Goal: Information Seeking & Learning: Learn about a topic

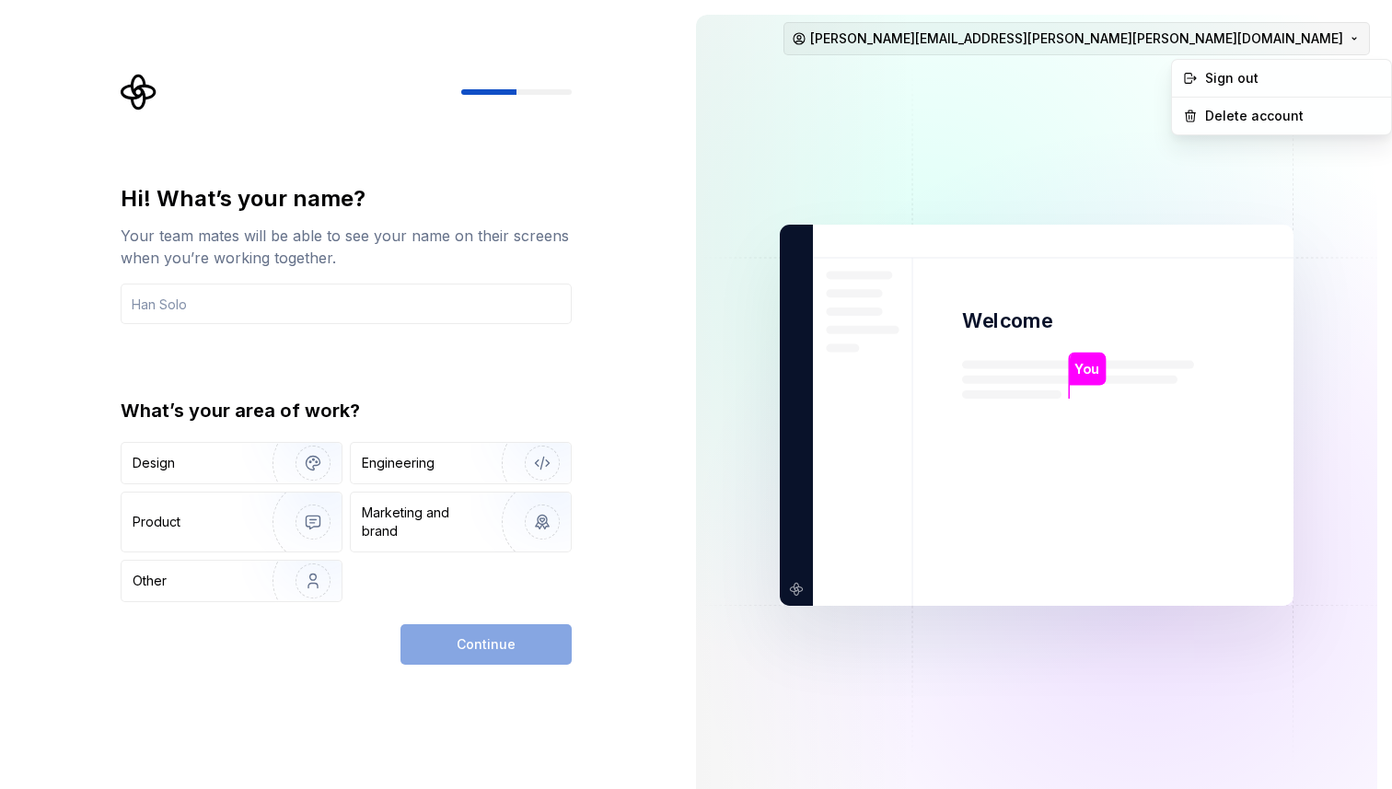
click at [1238, 41] on html "Hi! What’s your name? Your team mates will be able to see your name on their sc…" at bounding box center [696, 394] width 1392 height 789
click at [1235, 78] on div "Sign out" at bounding box center [1292, 78] width 175 height 18
click at [1230, 44] on html "Hi! What’s your name? Your team mates will be able to see your name on their sc…" at bounding box center [696, 394] width 1392 height 789
click at [170, 301] on html "Hi! What’s your name? Your team mates will be able to see your name on their sc…" at bounding box center [696, 394] width 1392 height 789
click at [784, 22] on button "[PERSON_NAME][EMAIL_ADDRESS][PERSON_NAME][PERSON_NAME][DOMAIN_NAME]" at bounding box center [1077, 38] width 587 height 33
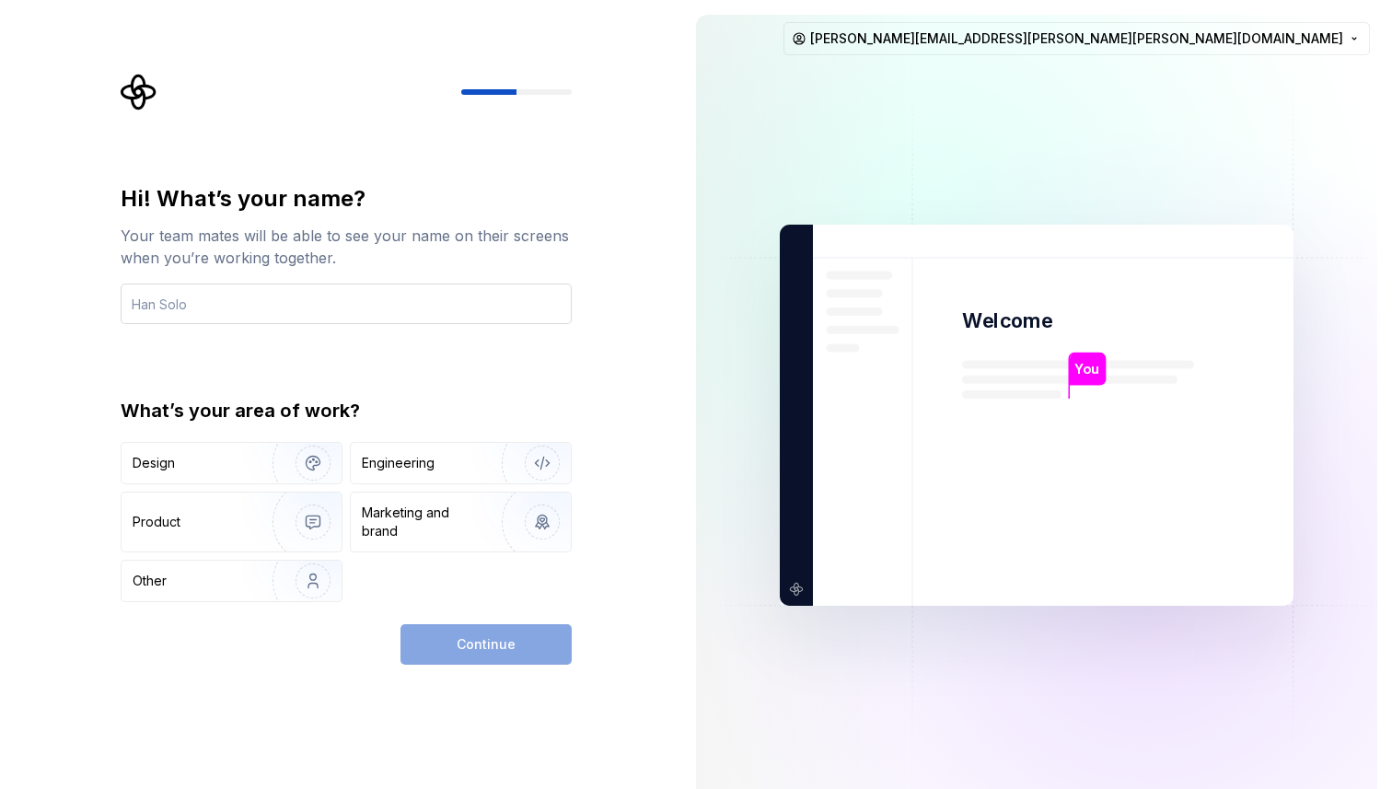
click at [784, 22] on button "[PERSON_NAME][EMAIL_ADDRESS][PERSON_NAME][PERSON_NAME][DOMAIN_NAME]" at bounding box center [1077, 38] width 587 height 33
click at [172, 301] on input "text" at bounding box center [346, 304] width 451 height 41
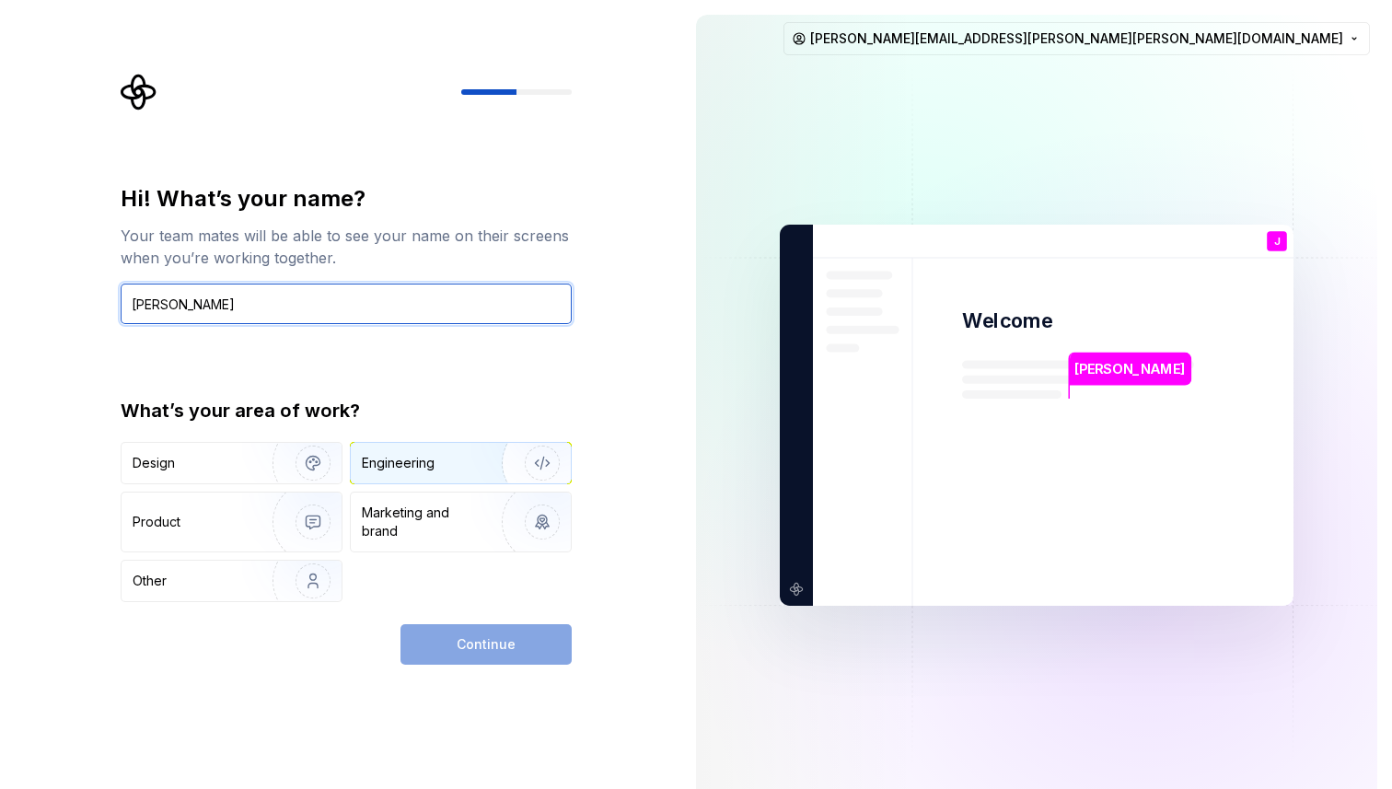
type input "[PERSON_NAME]"
click at [428, 470] on div "Engineering" at bounding box center [398, 463] width 73 height 18
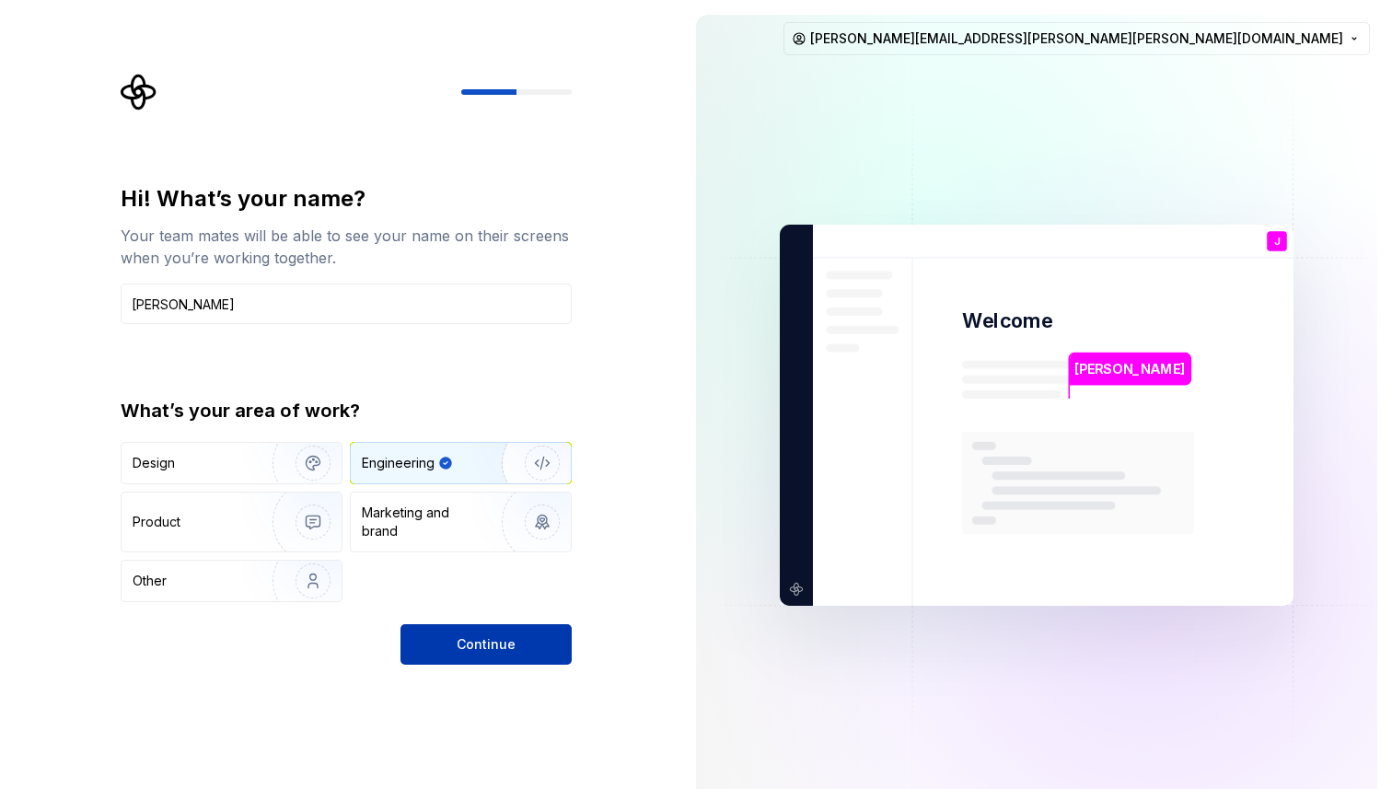
click at [508, 658] on button "Continue" at bounding box center [486, 644] width 171 height 41
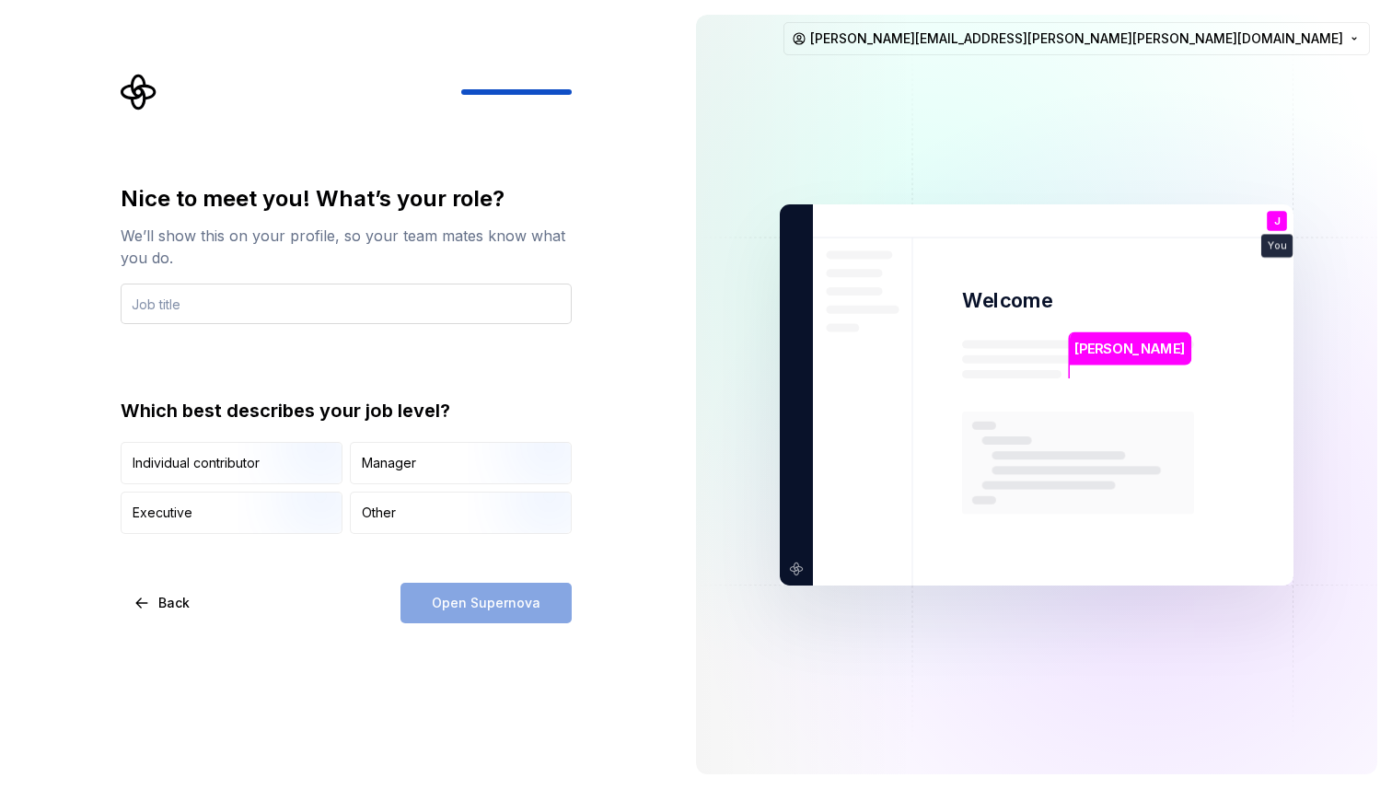
click at [214, 304] on input "text" at bounding box center [346, 304] width 451 height 41
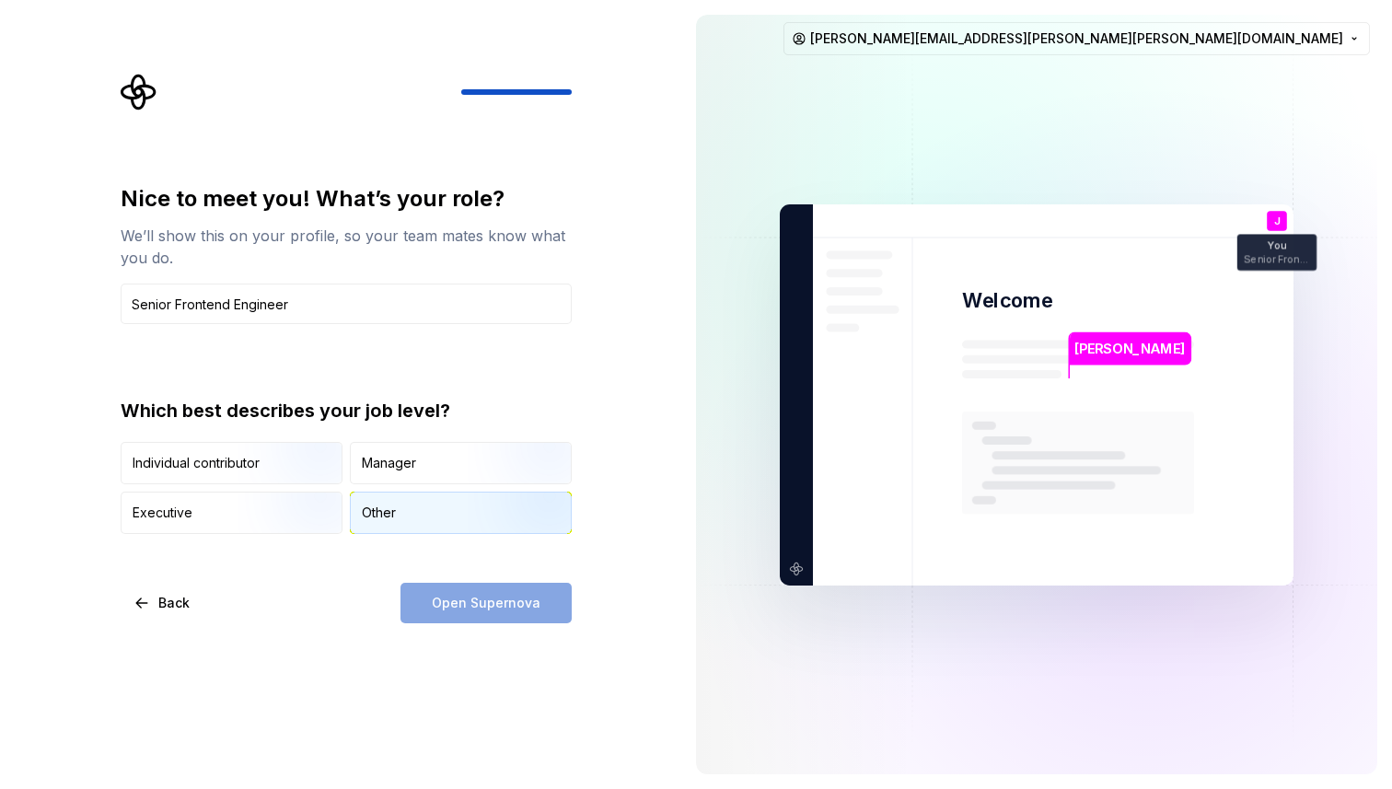
type input "Senior Frontend Engineer"
click at [394, 515] on div "Other" at bounding box center [379, 513] width 34 height 18
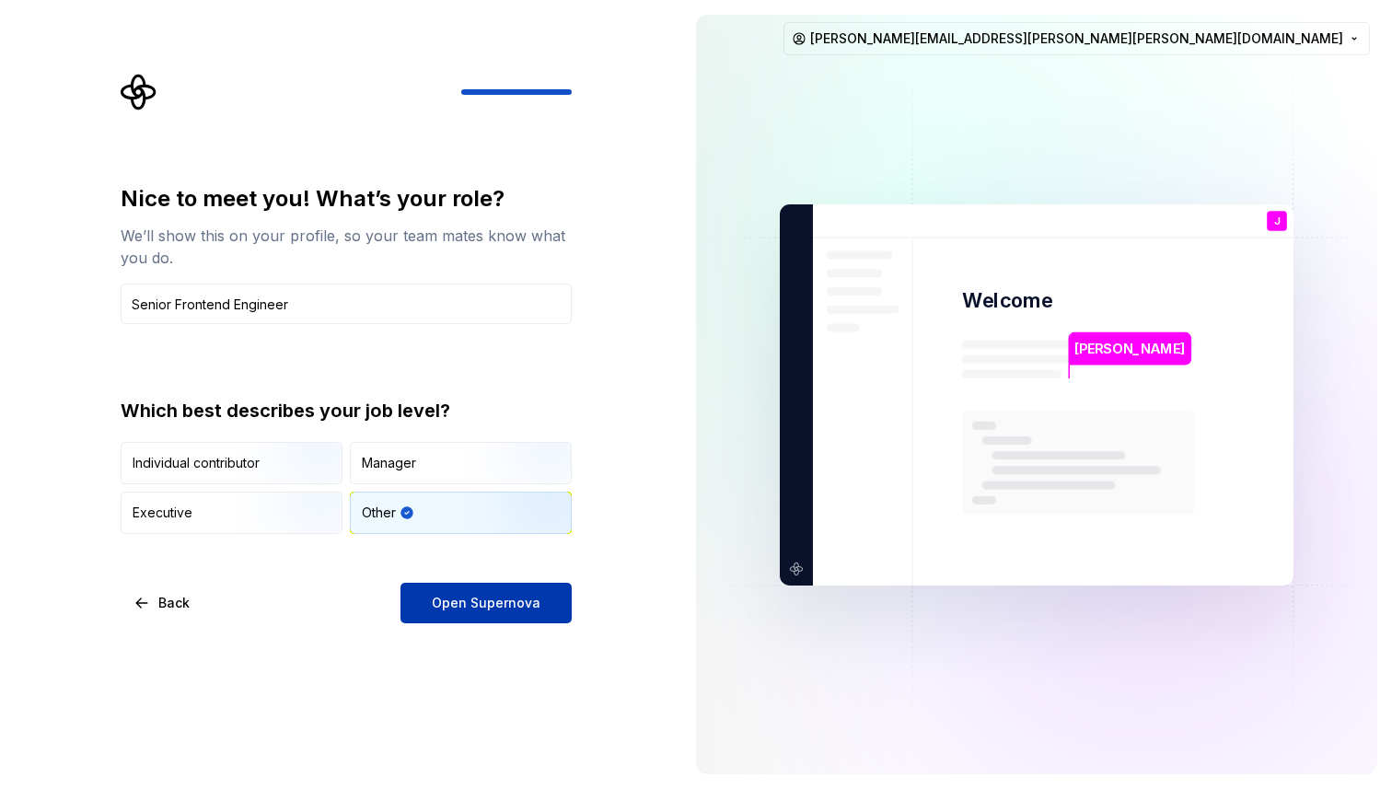
click at [475, 611] on span "Open Supernova" at bounding box center [486, 603] width 109 height 18
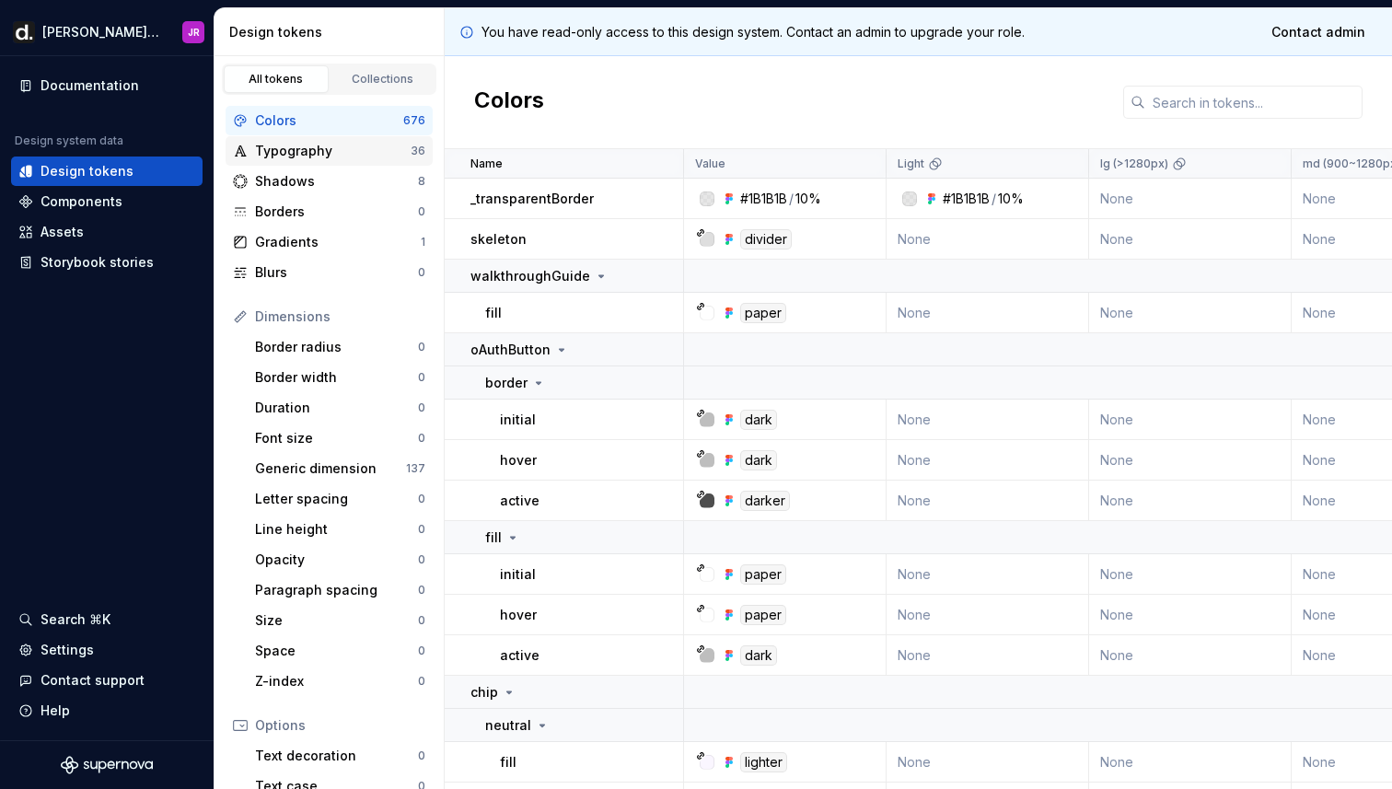
click at [310, 159] on div "Typography" at bounding box center [333, 151] width 156 height 18
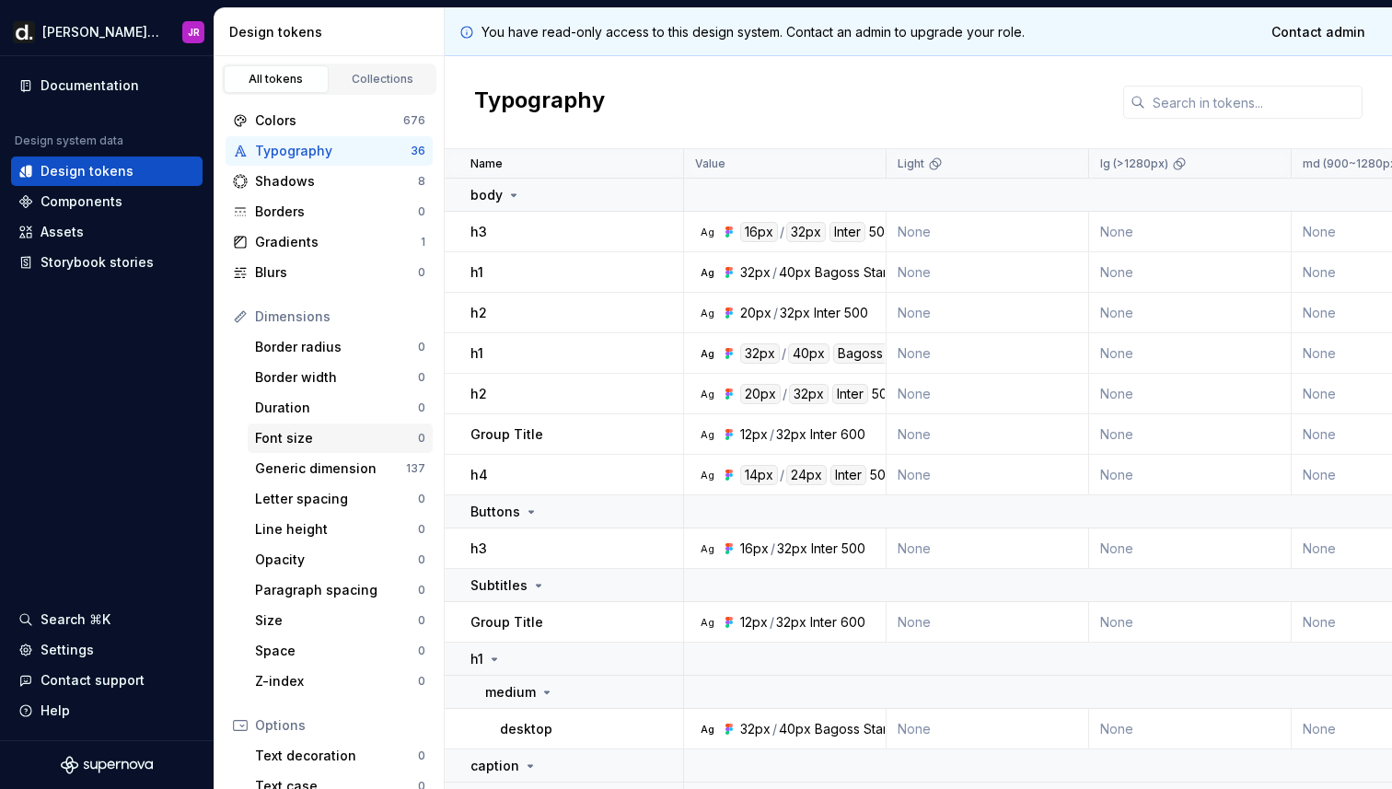
click at [295, 439] on div "Font size" at bounding box center [336, 438] width 163 height 18
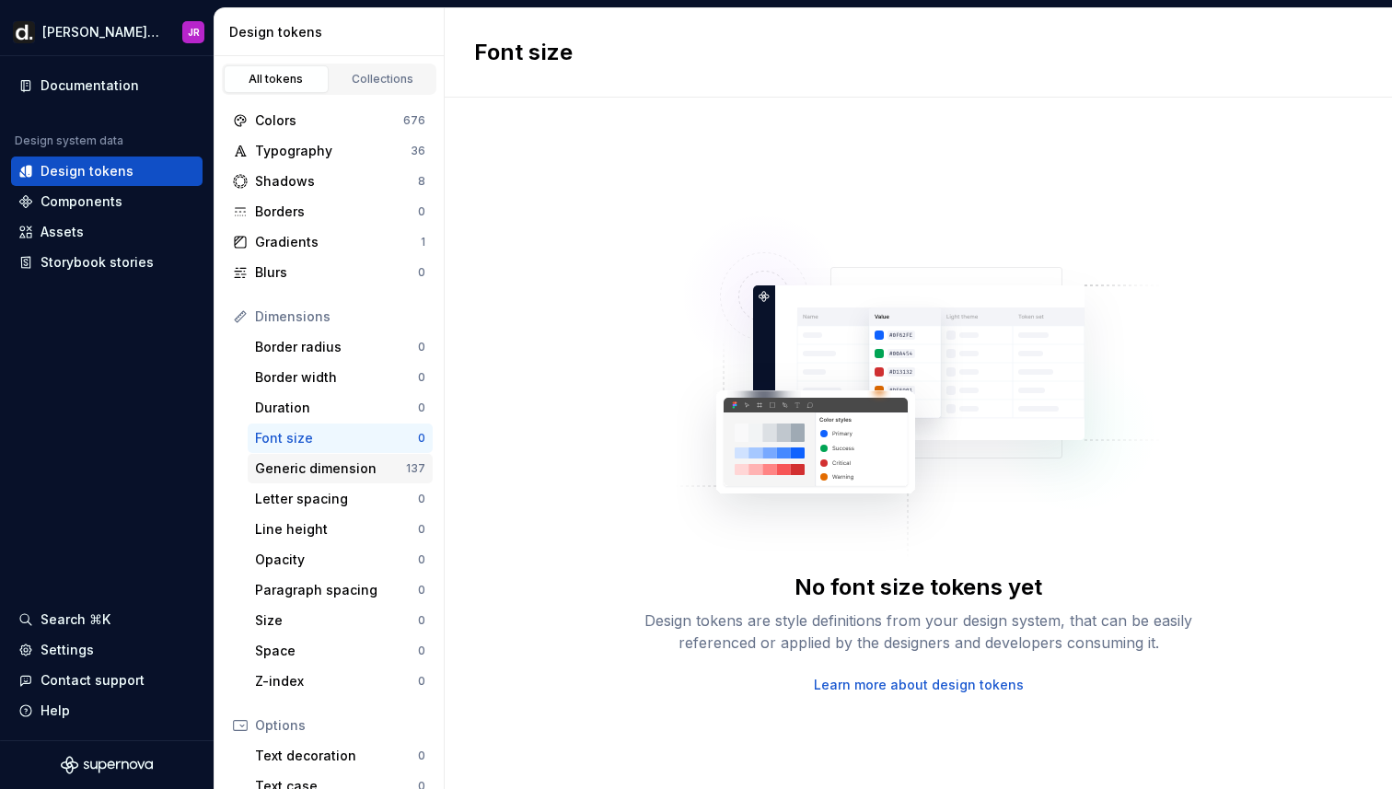
click at [305, 471] on div "Generic dimension" at bounding box center [330, 469] width 151 height 18
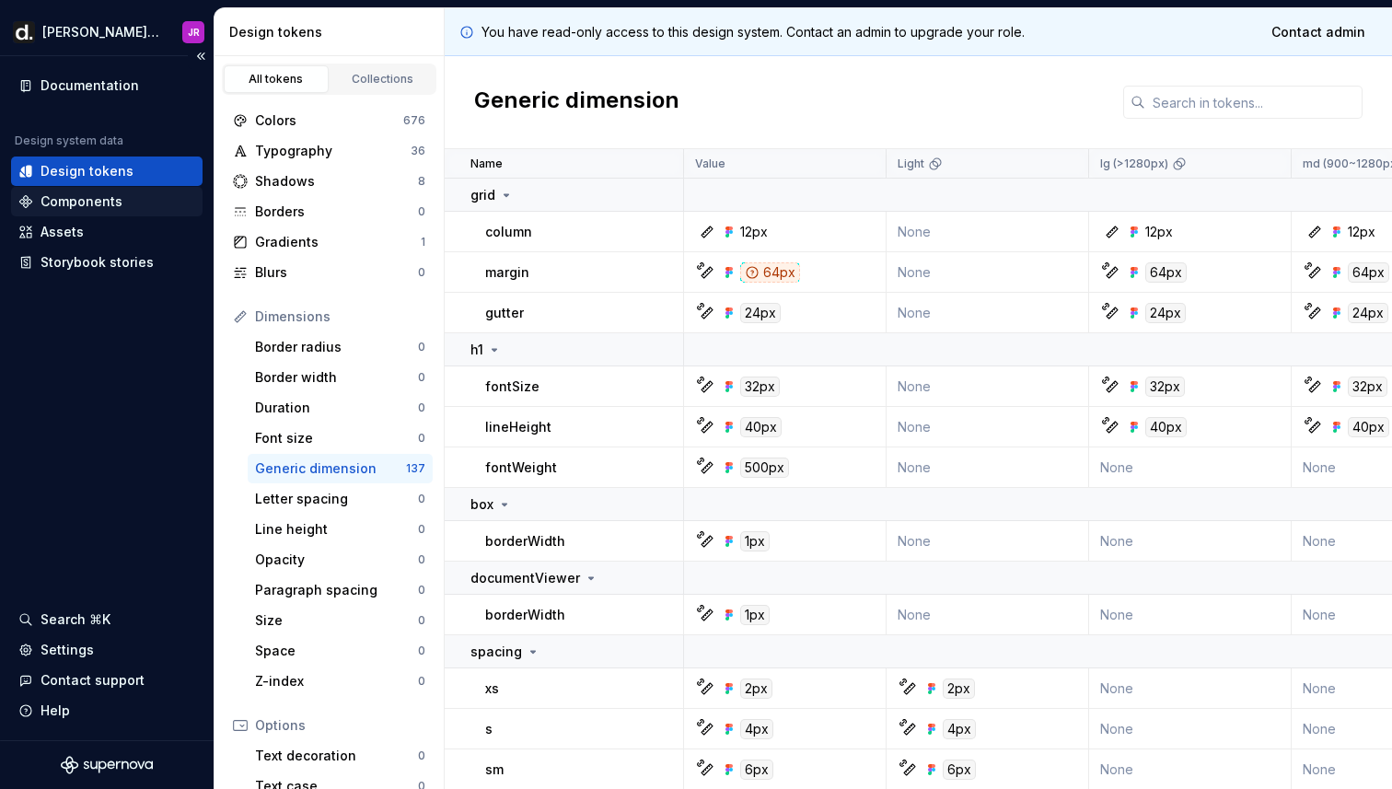
click at [98, 201] on div "Components" at bounding box center [82, 201] width 82 height 18
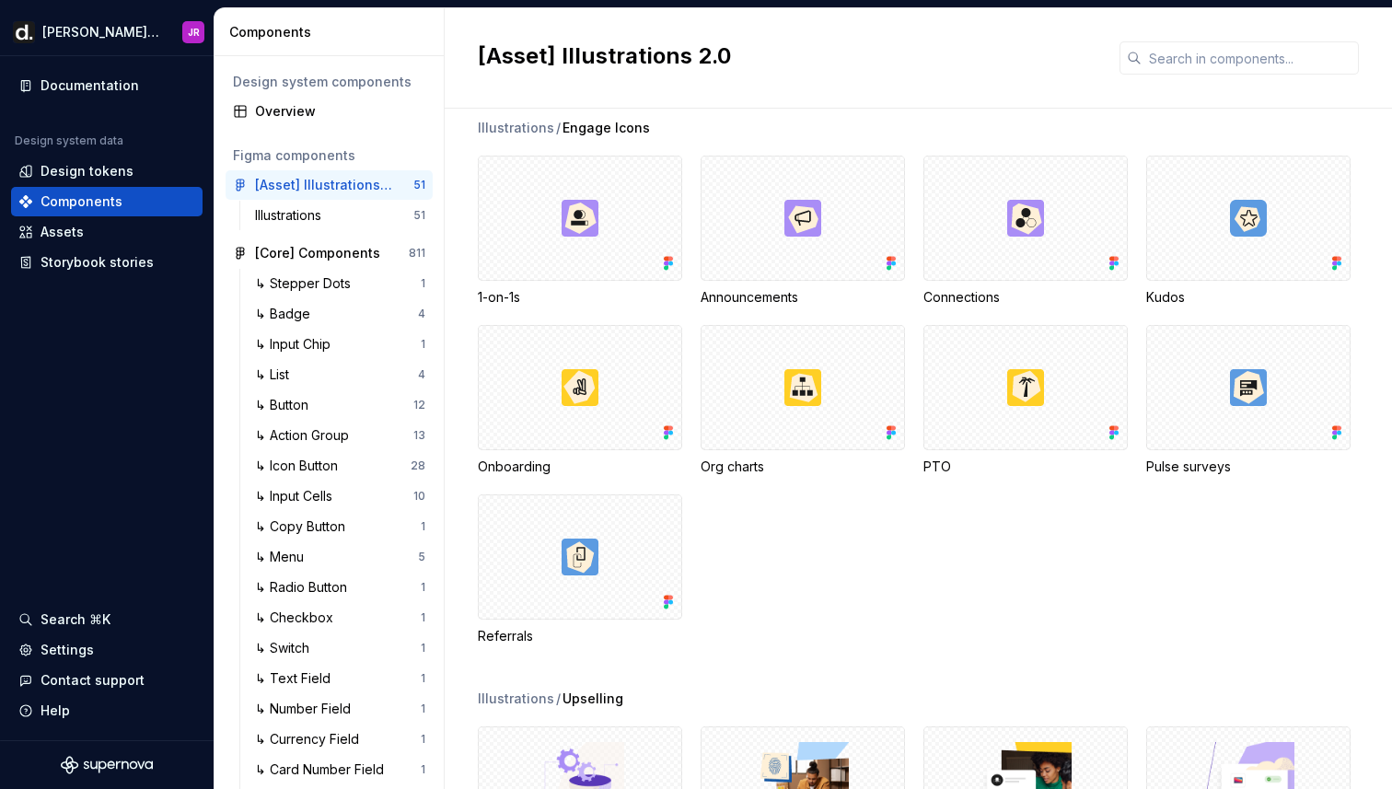
scroll to position [1893, 0]
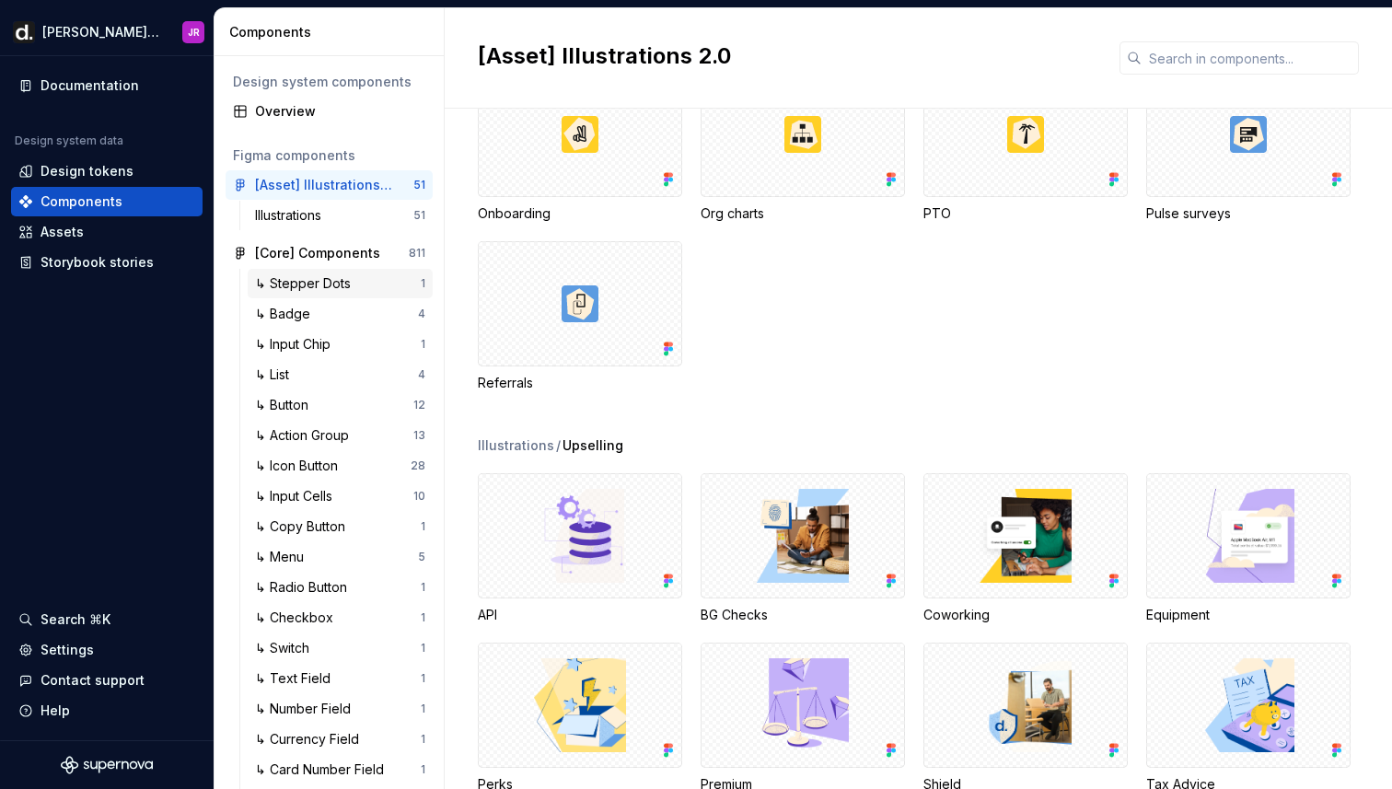
click at [308, 279] on div "↳ Stepper Dots" at bounding box center [306, 283] width 103 height 18
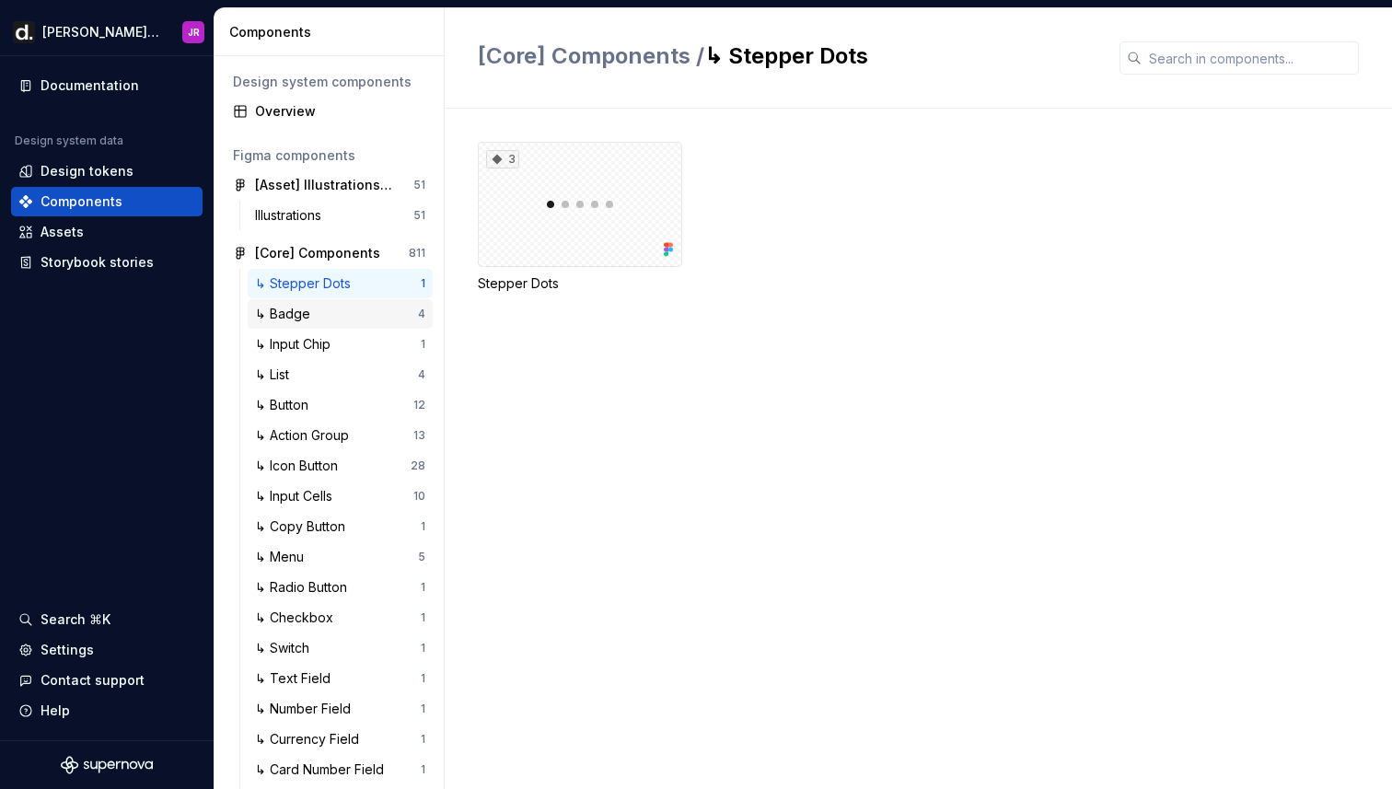
click at [310, 323] on div "↳ Badge 4" at bounding box center [340, 313] width 185 height 29
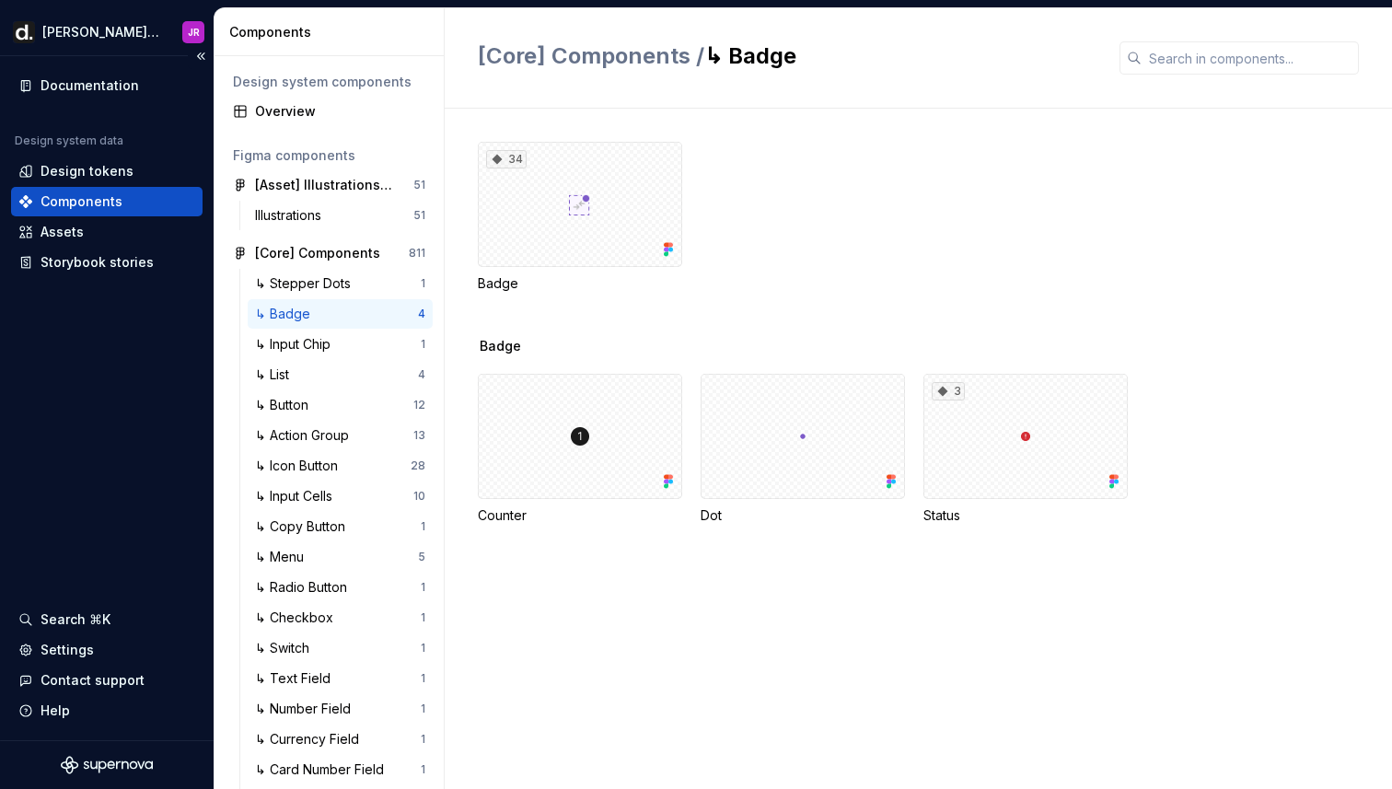
click at [52, 200] on div "Components" at bounding box center [82, 201] width 82 height 18
click at [59, 177] on div "Design tokens" at bounding box center [87, 171] width 93 height 18
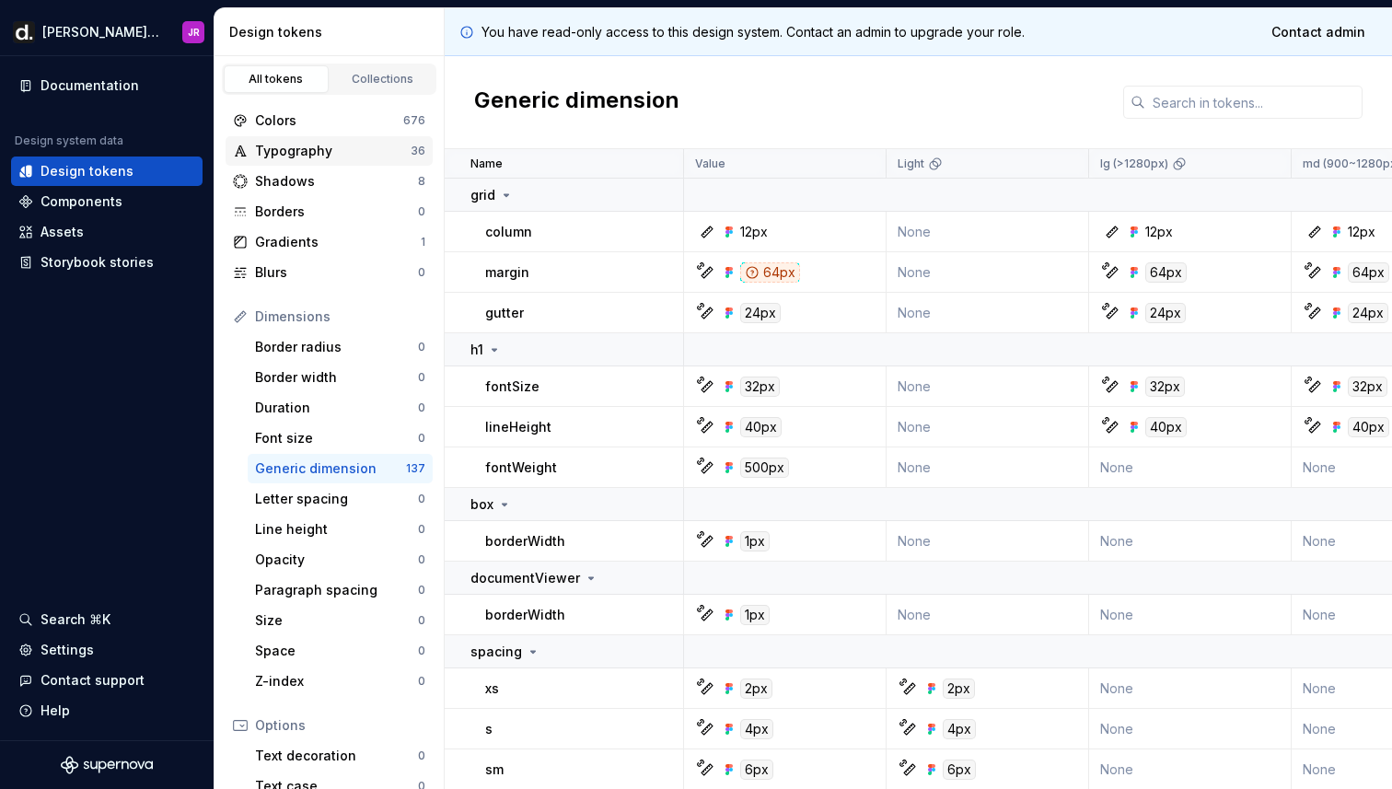
click at [286, 142] on div "Typography" at bounding box center [333, 151] width 156 height 18
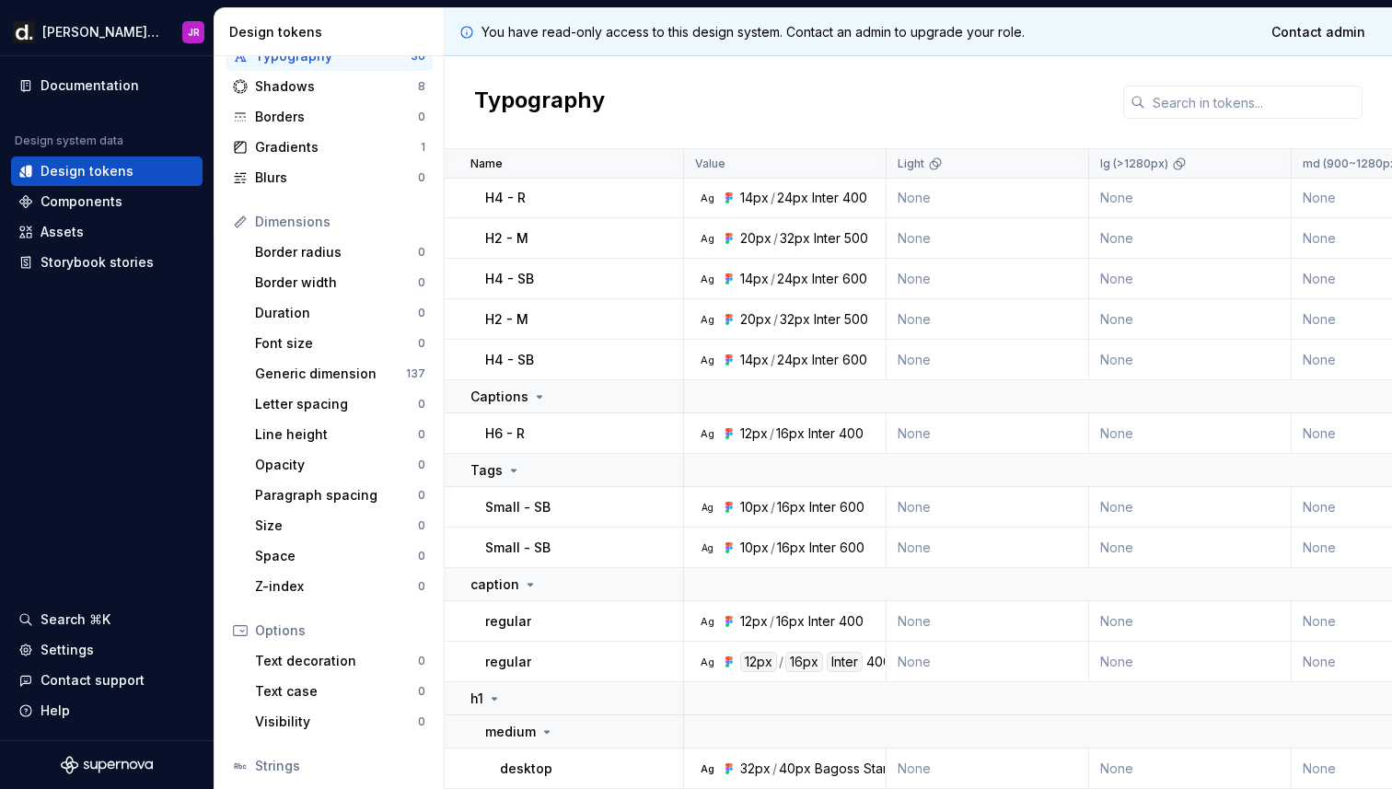
scroll to position [219, 0]
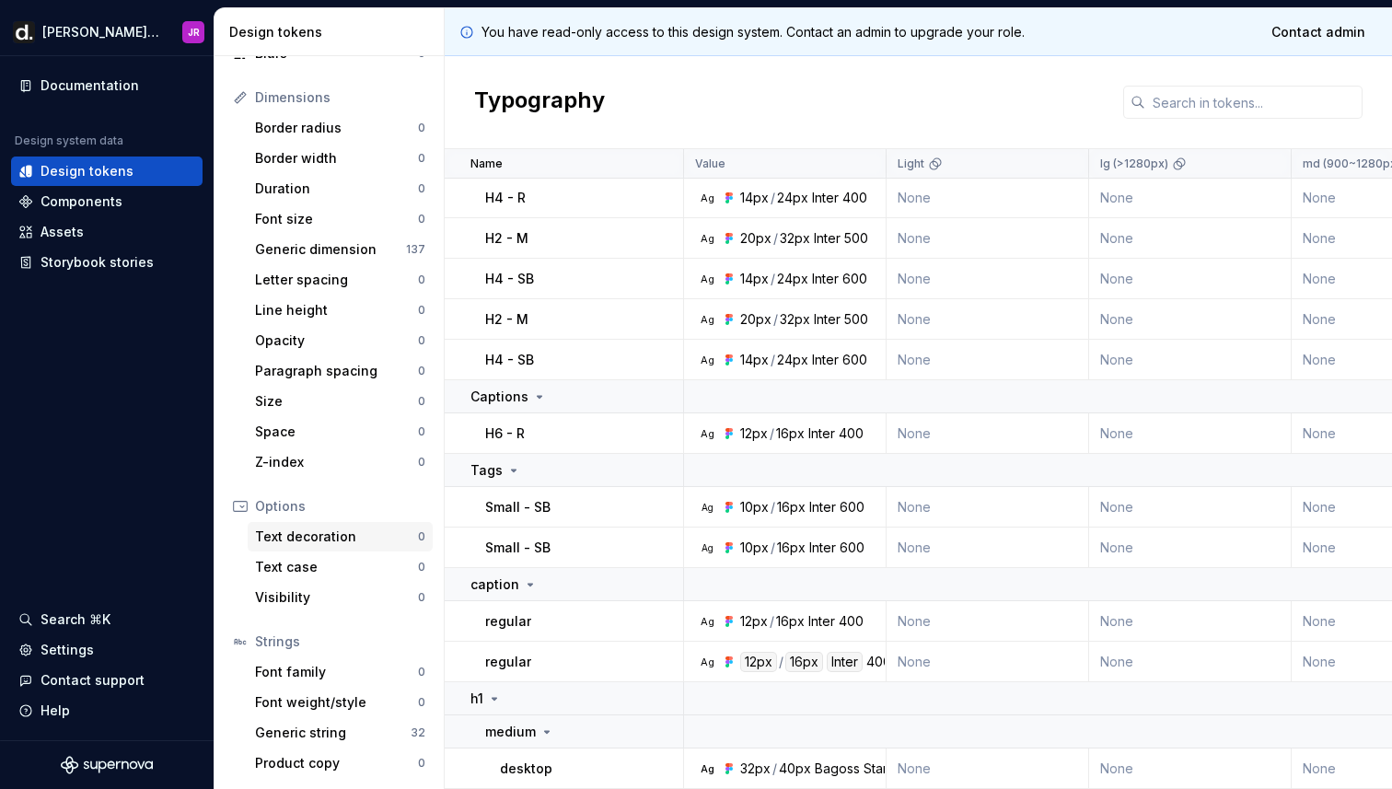
click at [305, 534] on div "Text decoration" at bounding box center [336, 537] width 163 height 18
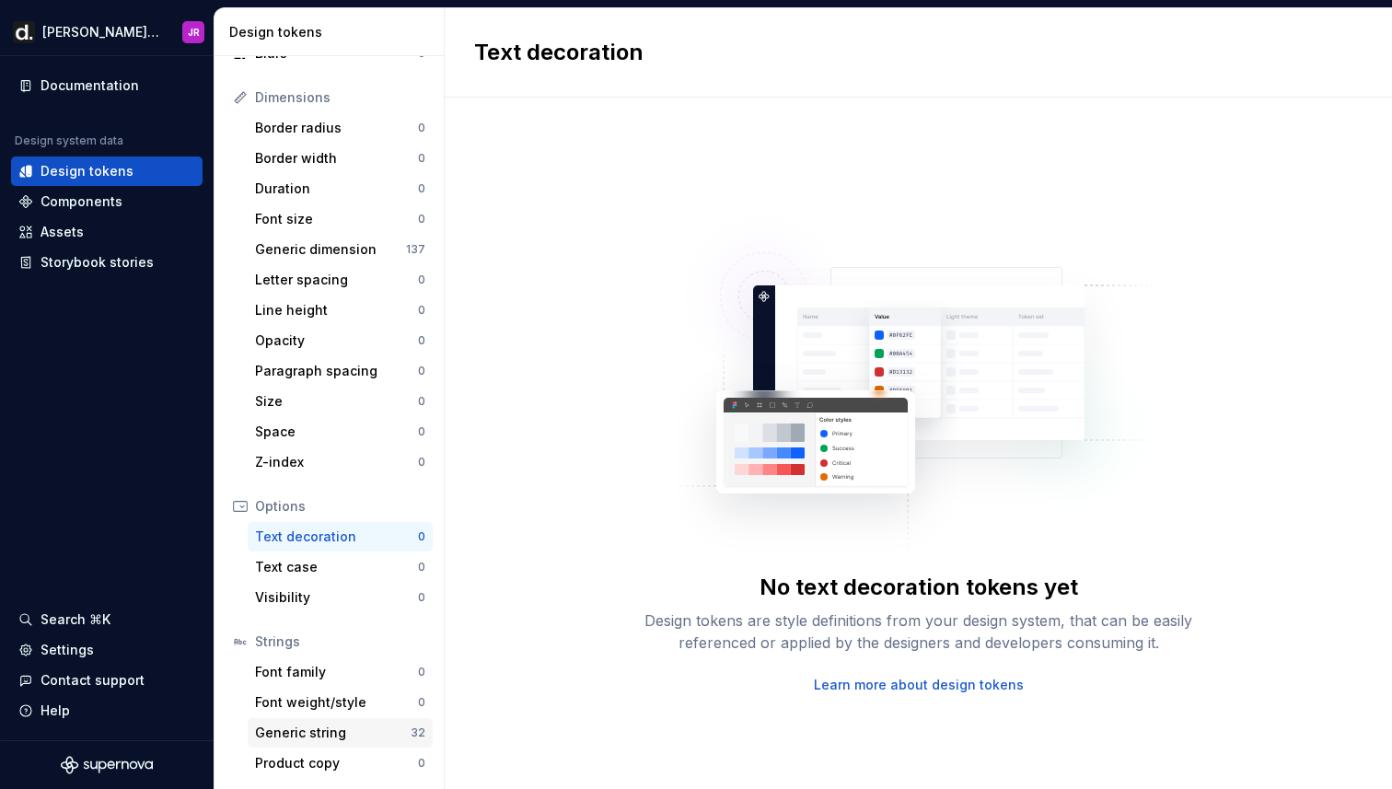
click at [314, 735] on div "Generic string" at bounding box center [333, 733] width 156 height 18
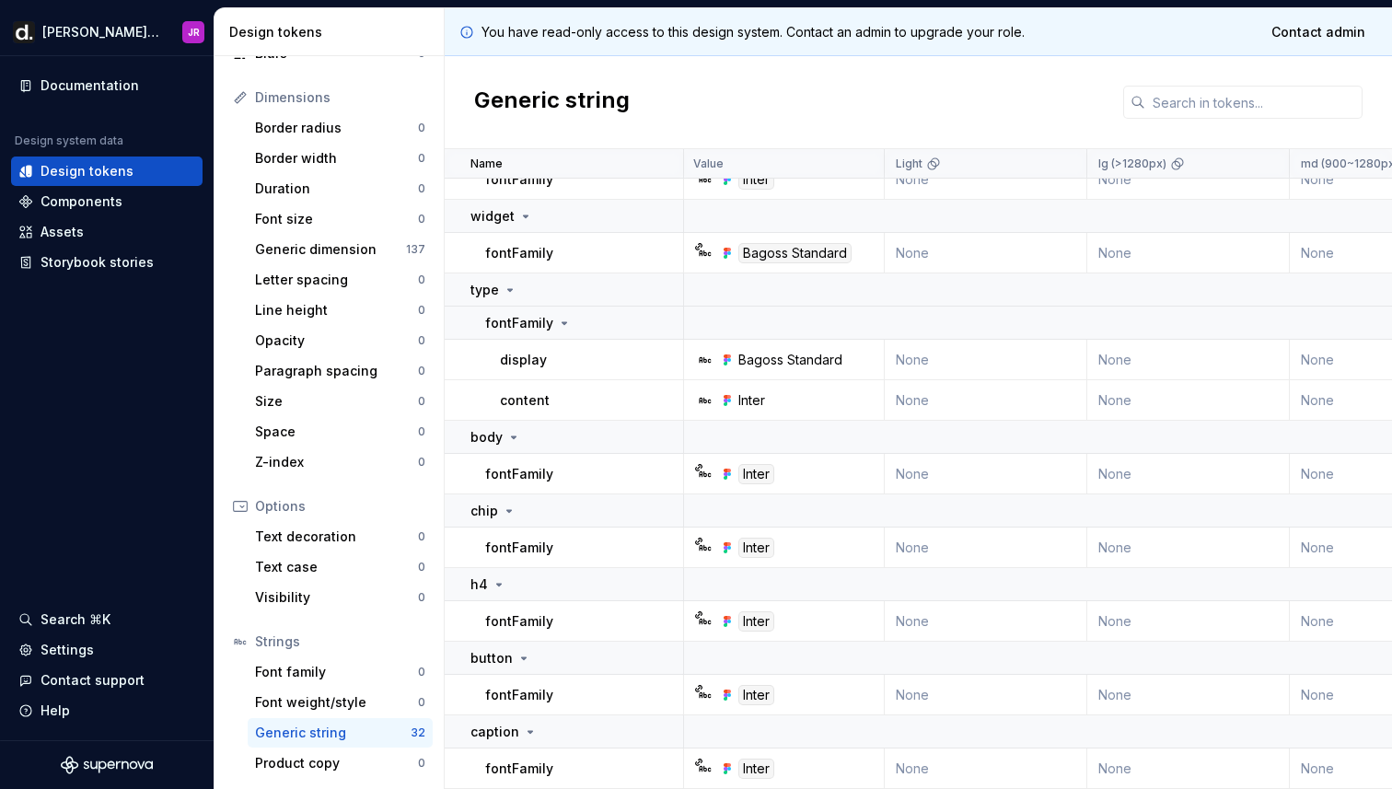
scroll to position [1193, 0]
click at [49, 227] on div "Assets" at bounding box center [62, 232] width 43 height 18
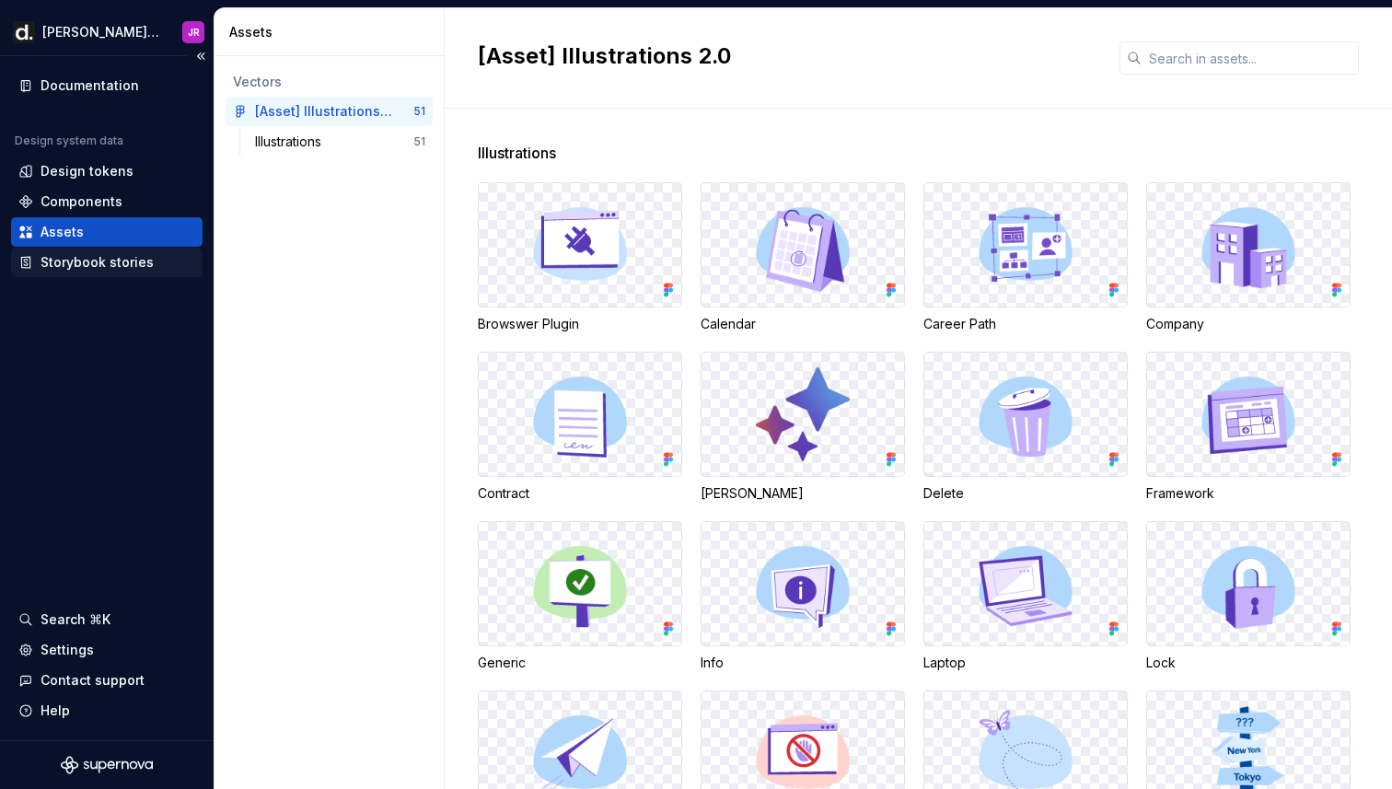
click at [97, 264] on div "Storybook stories" at bounding box center [97, 262] width 113 height 18
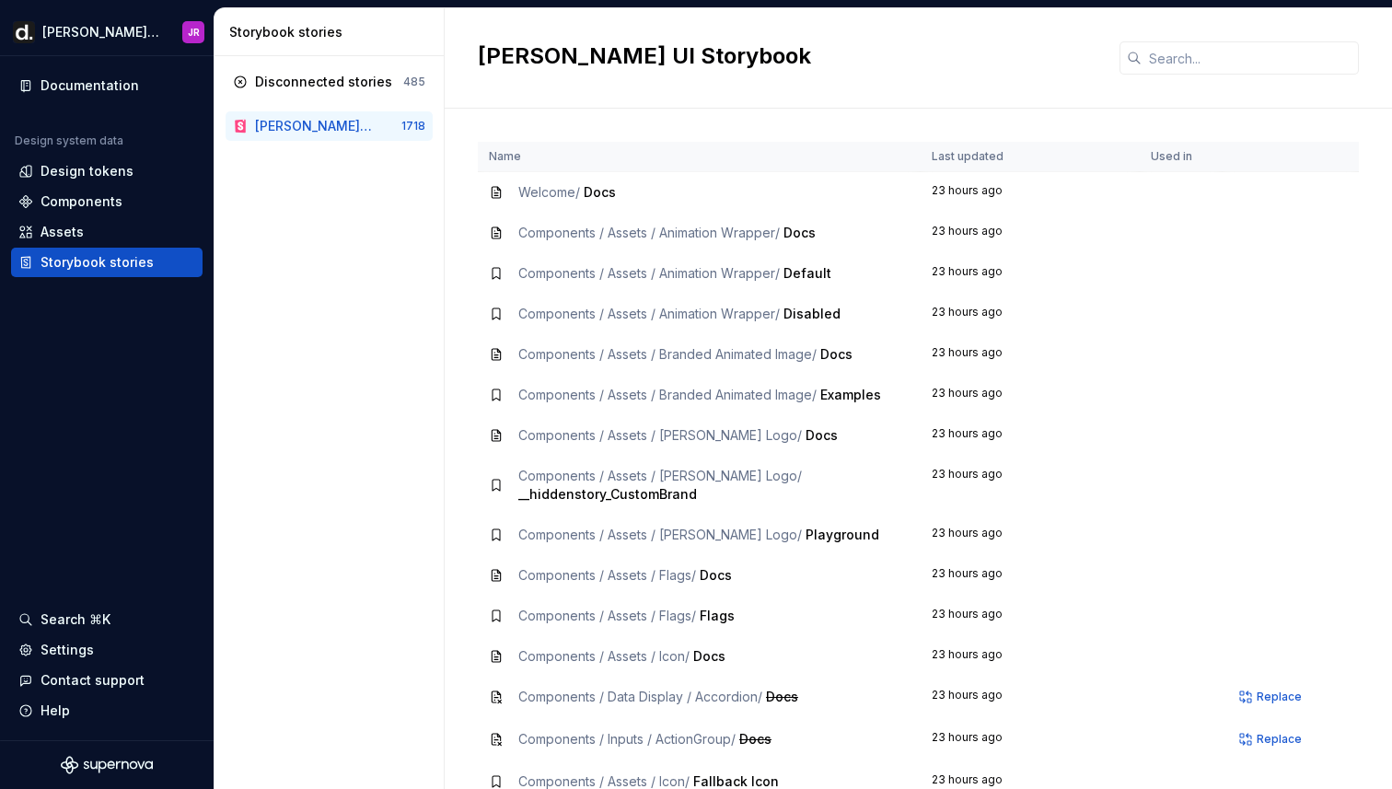
click at [804, 231] on span "Docs" at bounding box center [800, 233] width 32 height 16
click at [489, 193] on icon at bounding box center [496, 192] width 15 height 15
click at [496, 192] on icon at bounding box center [496, 192] width 15 height 15
click at [542, 192] on span "Welcome /" at bounding box center [549, 192] width 62 height 16
click at [530, 231] on span "Components / Assets / Animation Wrapper /" at bounding box center [649, 233] width 262 height 16
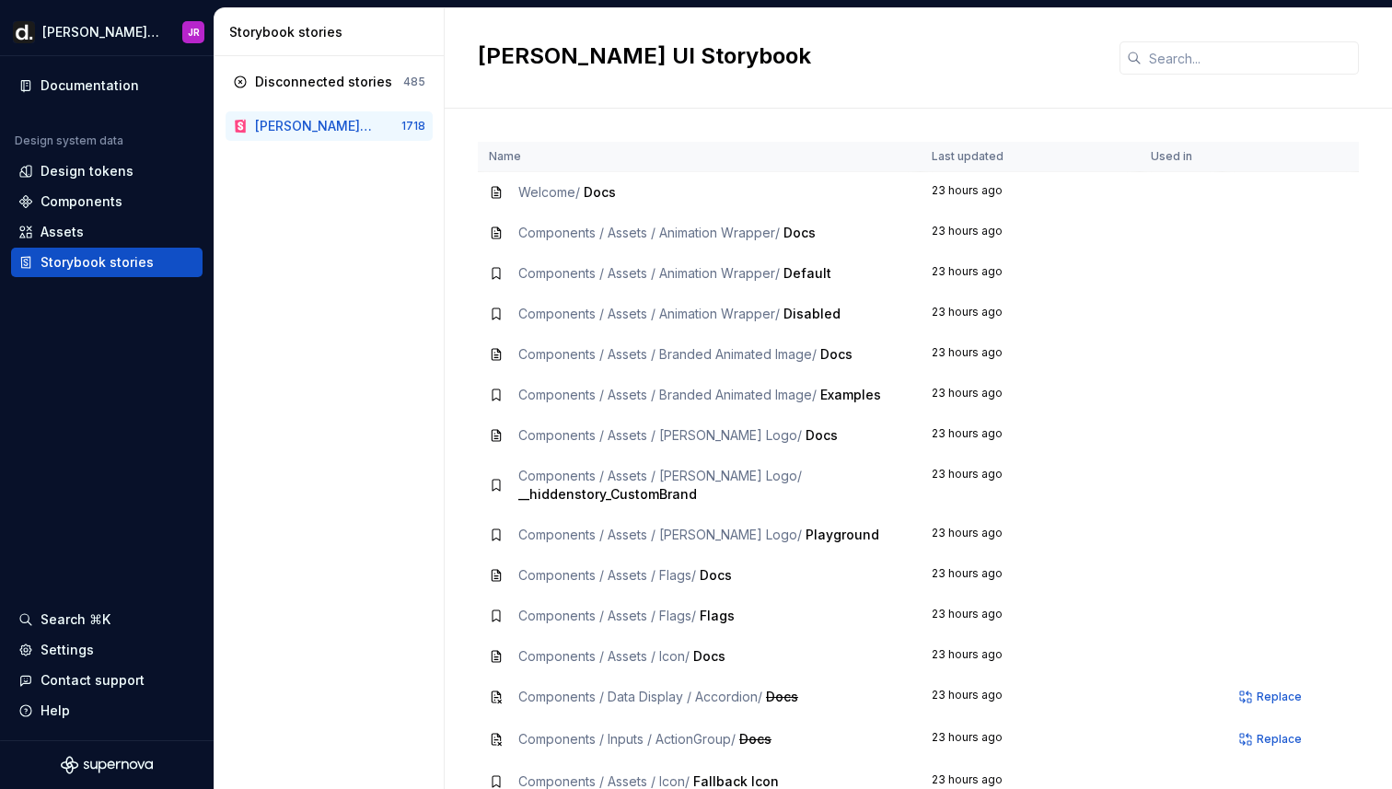
click at [681, 234] on span "Components / Assets / Animation Wrapper /" at bounding box center [649, 233] width 262 height 16
click at [298, 128] on div "Deel UI Storybook" at bounding box center [313, 126] width 117 height 18
click at [300, 86] on div "Disconnected stories" at bounding box center [323, 82] width 137 height 18
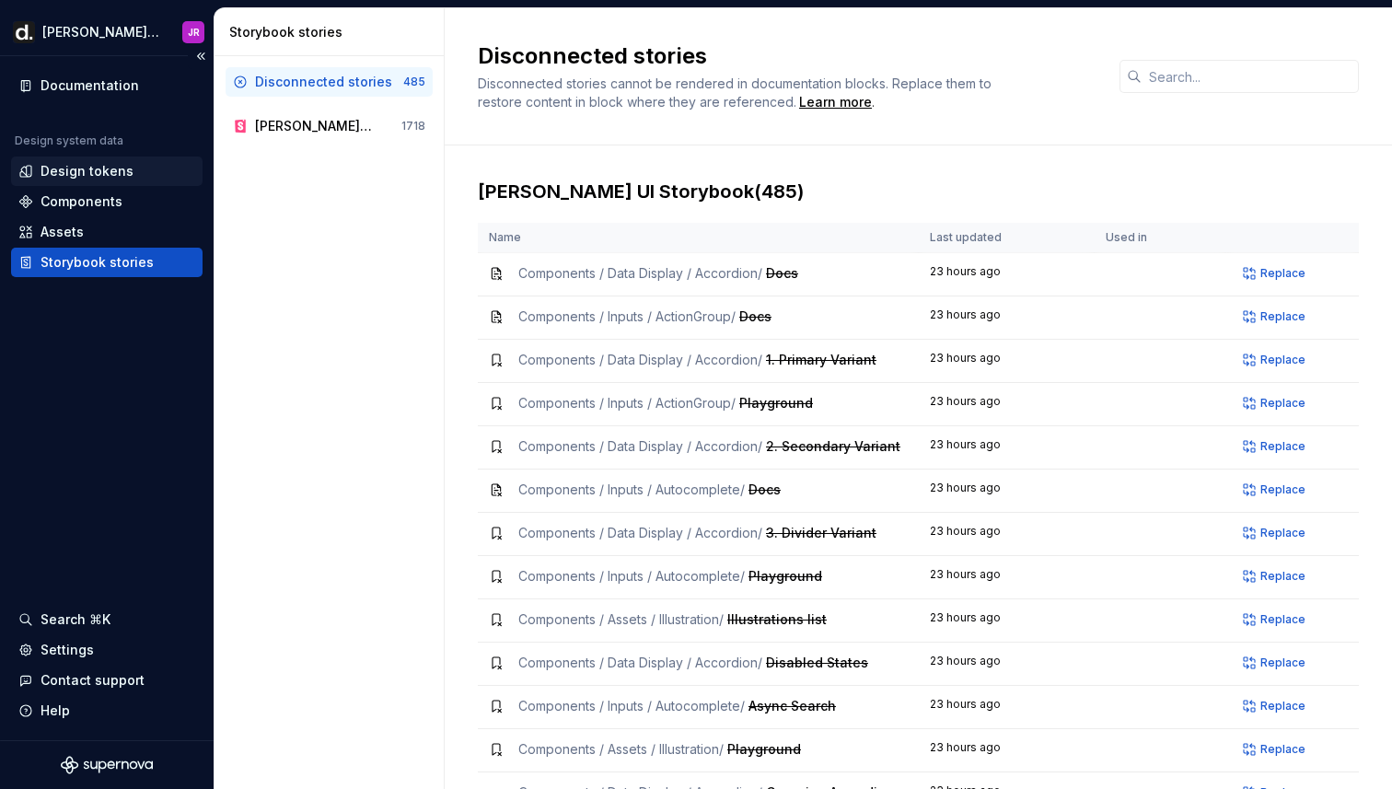
click at [57, 177] on div "Design tokens" at bounding box center [87, 171] width 93 height 18
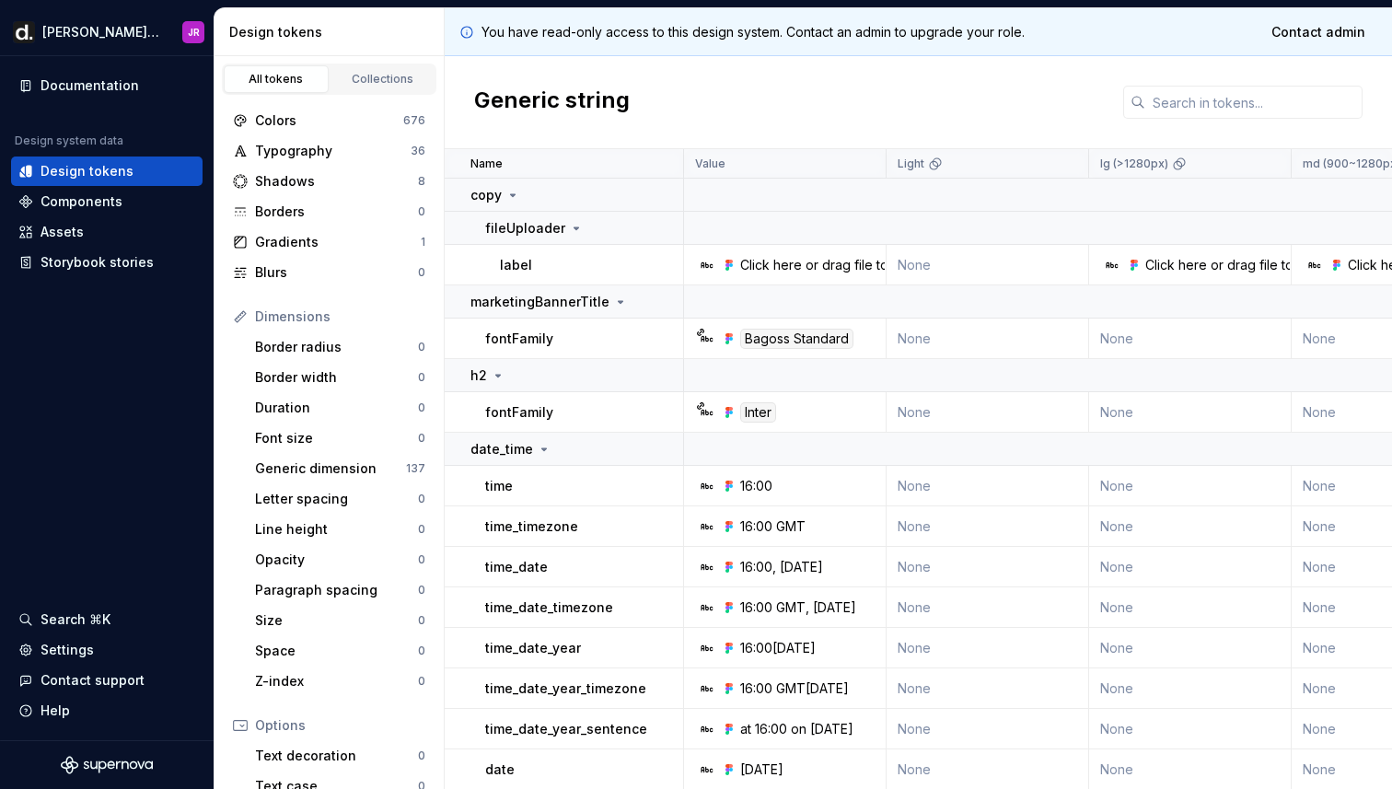
click at [518, 260] on p "label" at bounding box center [516, 265] width 32 height 18
click at [748, 265] on div "Click here or drag file to upload" at bounding box center [837, 265] width 194 height 18
click at [716, 264] on div "Click here or drag file to upload" at bounding box center [790, 265] width 189 height 18
click at [715, 264] on div "Click here or drag file to upload" at bounding box center [790, 265] width 189 height 18
click at [762, 409] on div "Inter" at bounding box center [758, 412] width 36 height 20
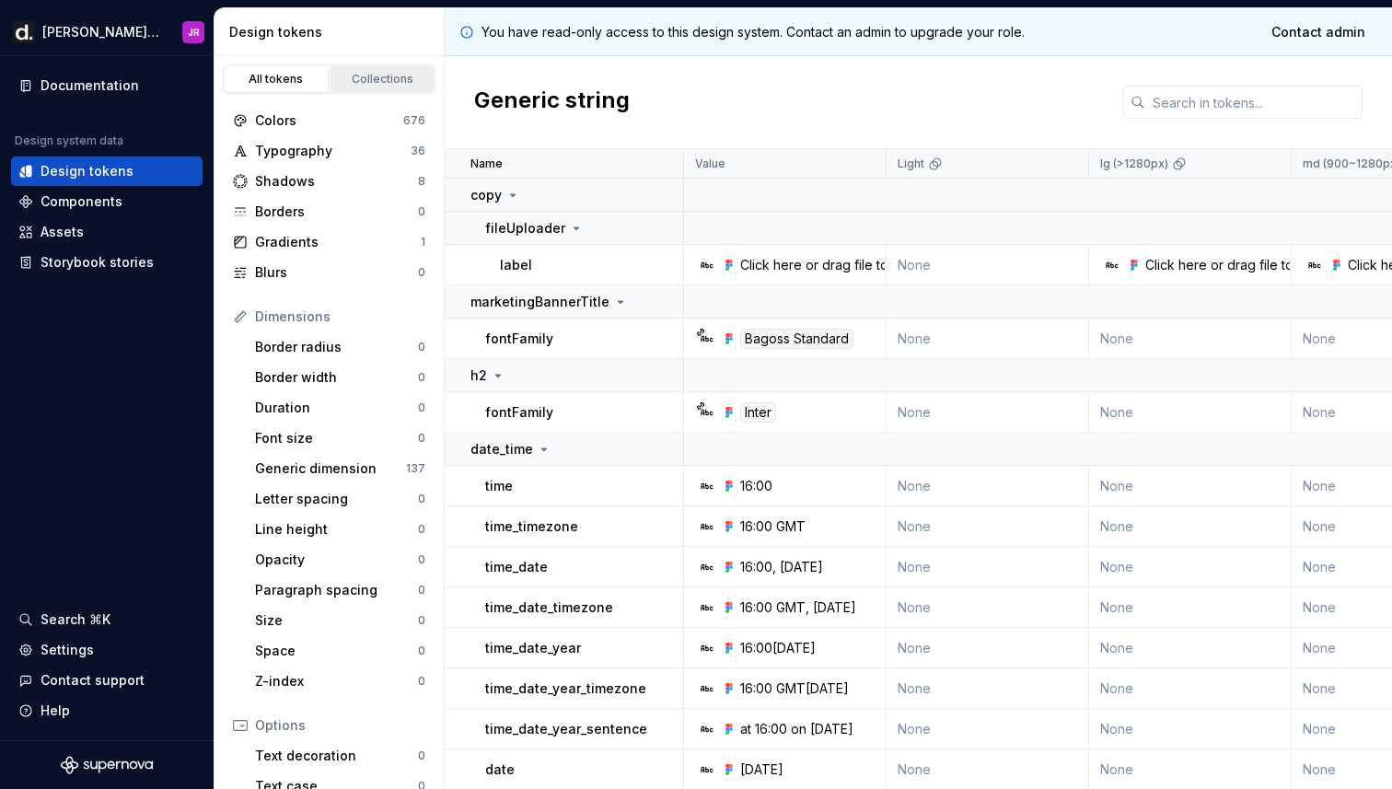
click at [347, 79] on div "Collections" at bounding box center [383, 79] width 92 height 15
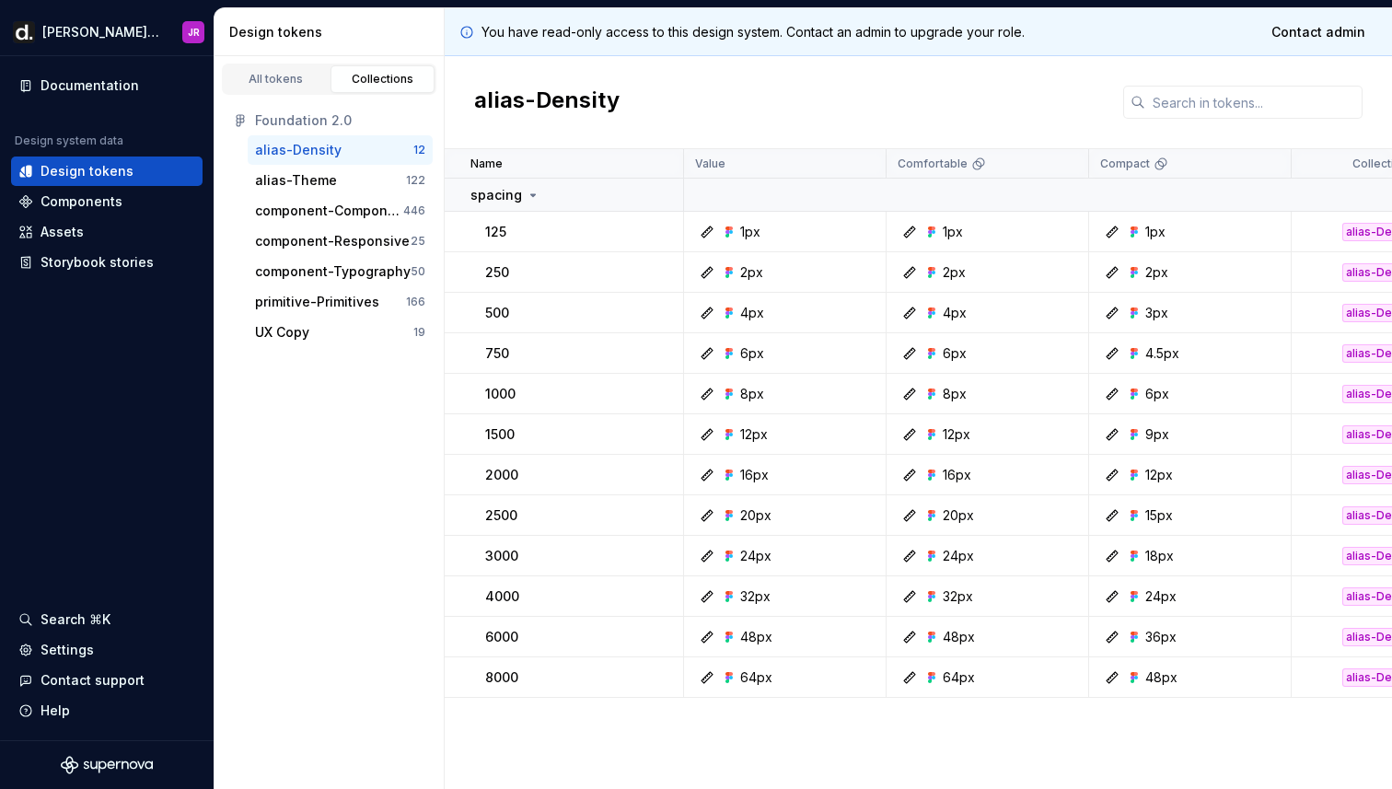
click at [268, 143] on div "alias-Density" at bounding box center [298, 150] width 87 height 18
click at [288, 177] on div "alias-Theme" at bounding box center [296, 180] width 82 height 18
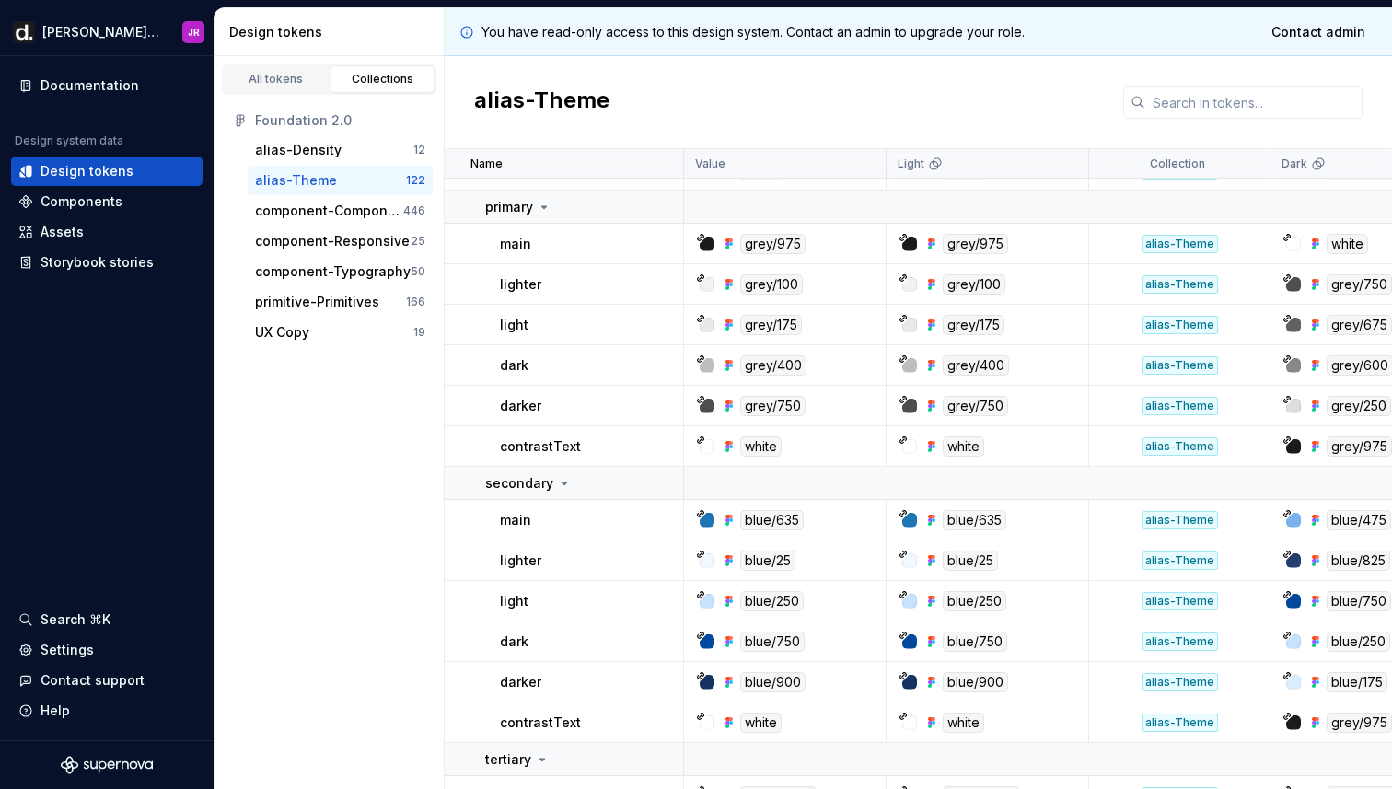
scroll to position [486, 0]
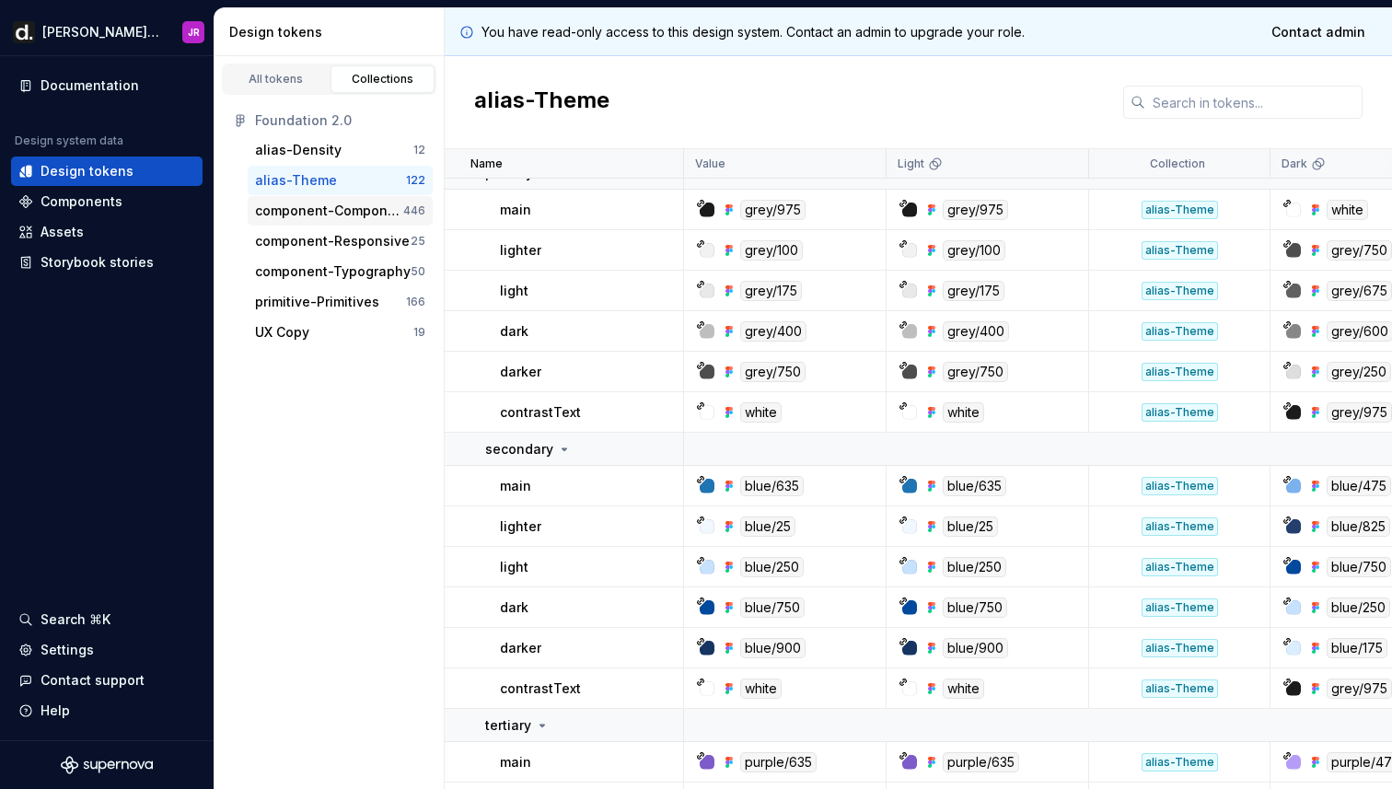
click at [348, 203] on div "component-Components" at bounding box center [329, 211] width 148 height 18
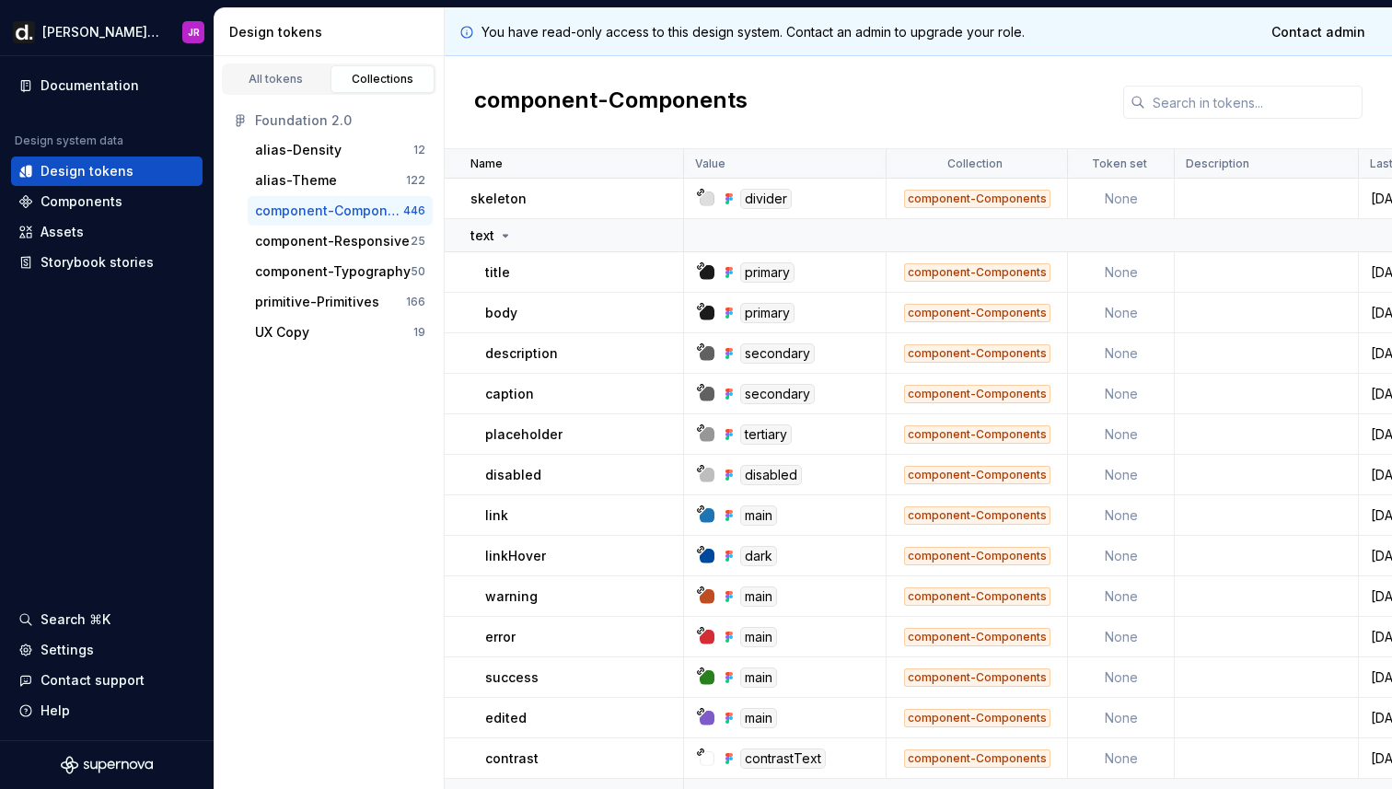
click at [506, 346] on p "description" at bounding box center [521, 353] width 73 height 18
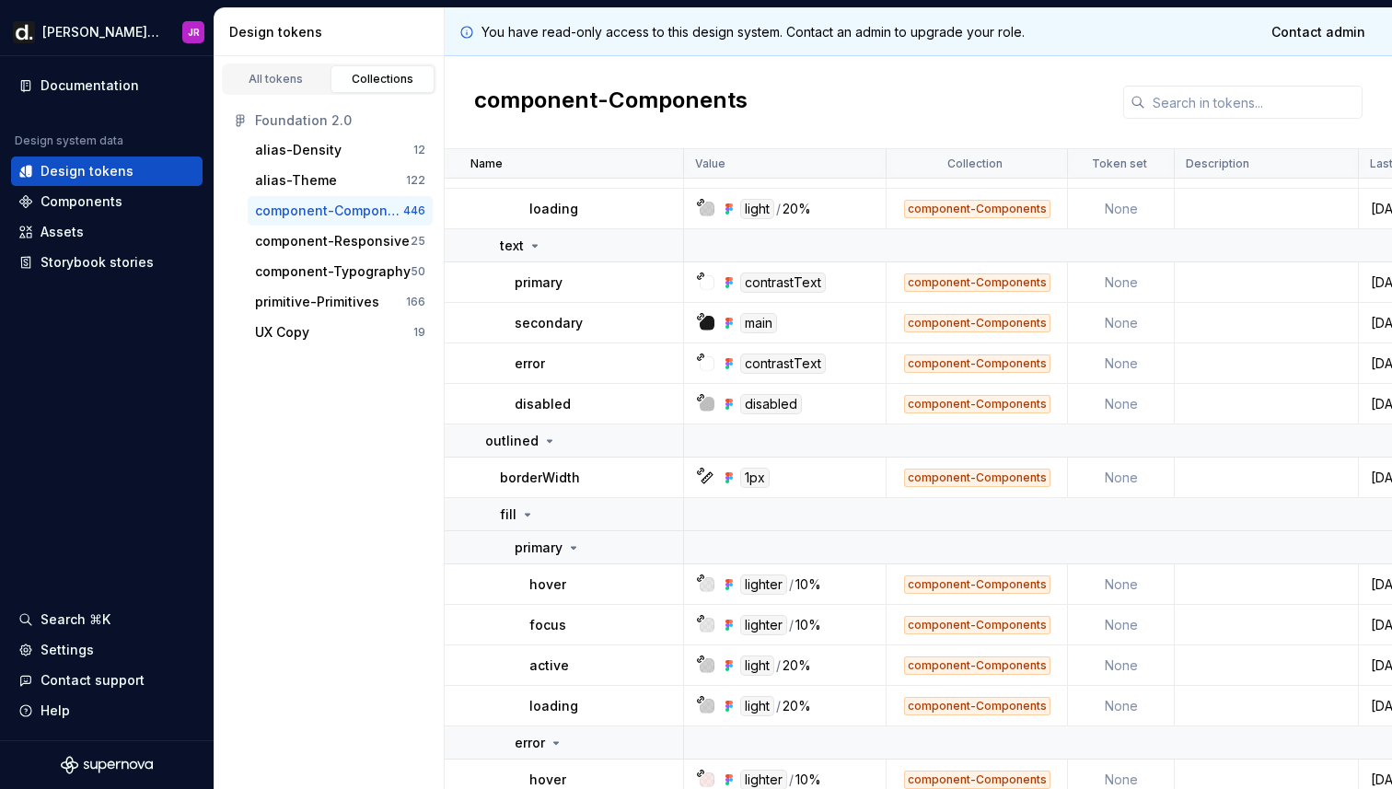
scroll to position [1405, 0]
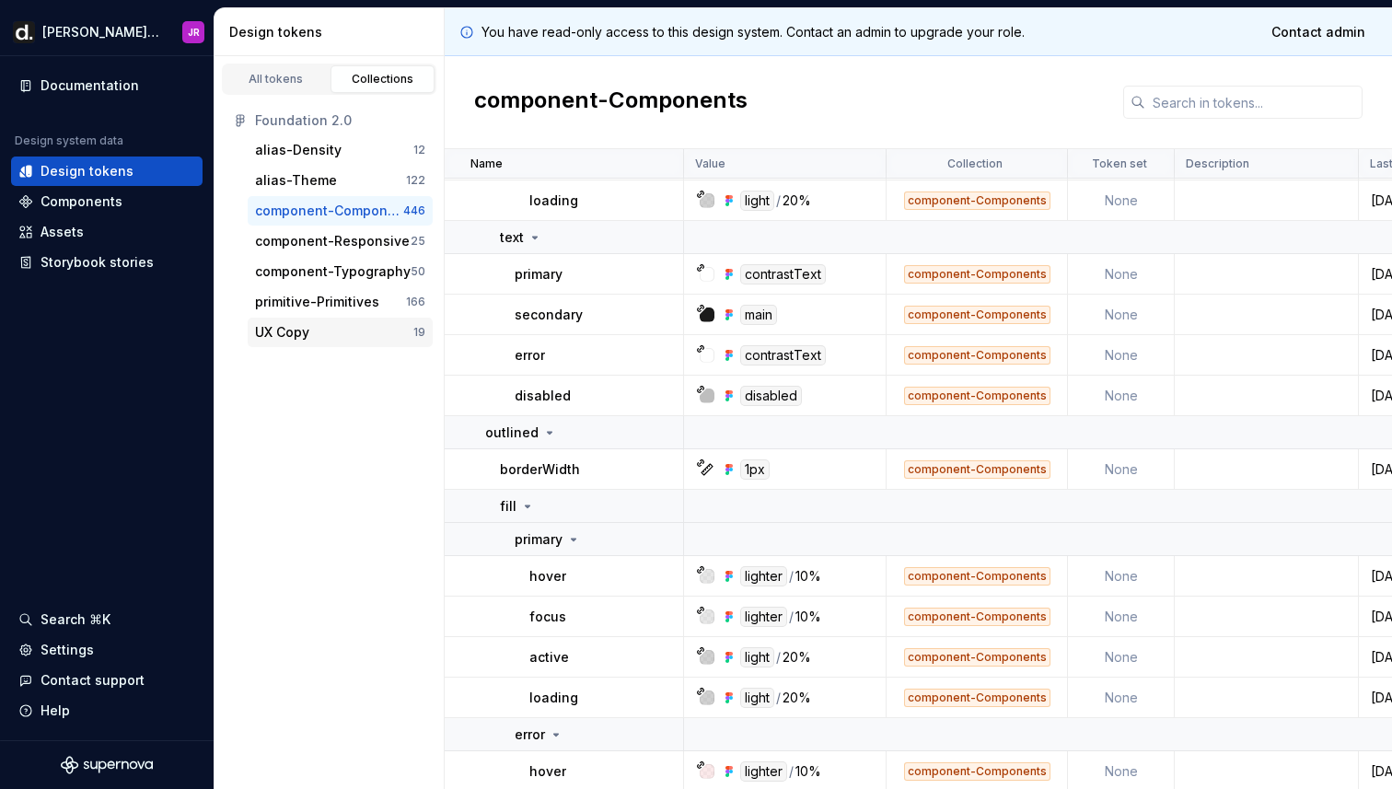
click at [293, 334] on div "UX Copy" at bounding box center [282, 332] width 54 height 18
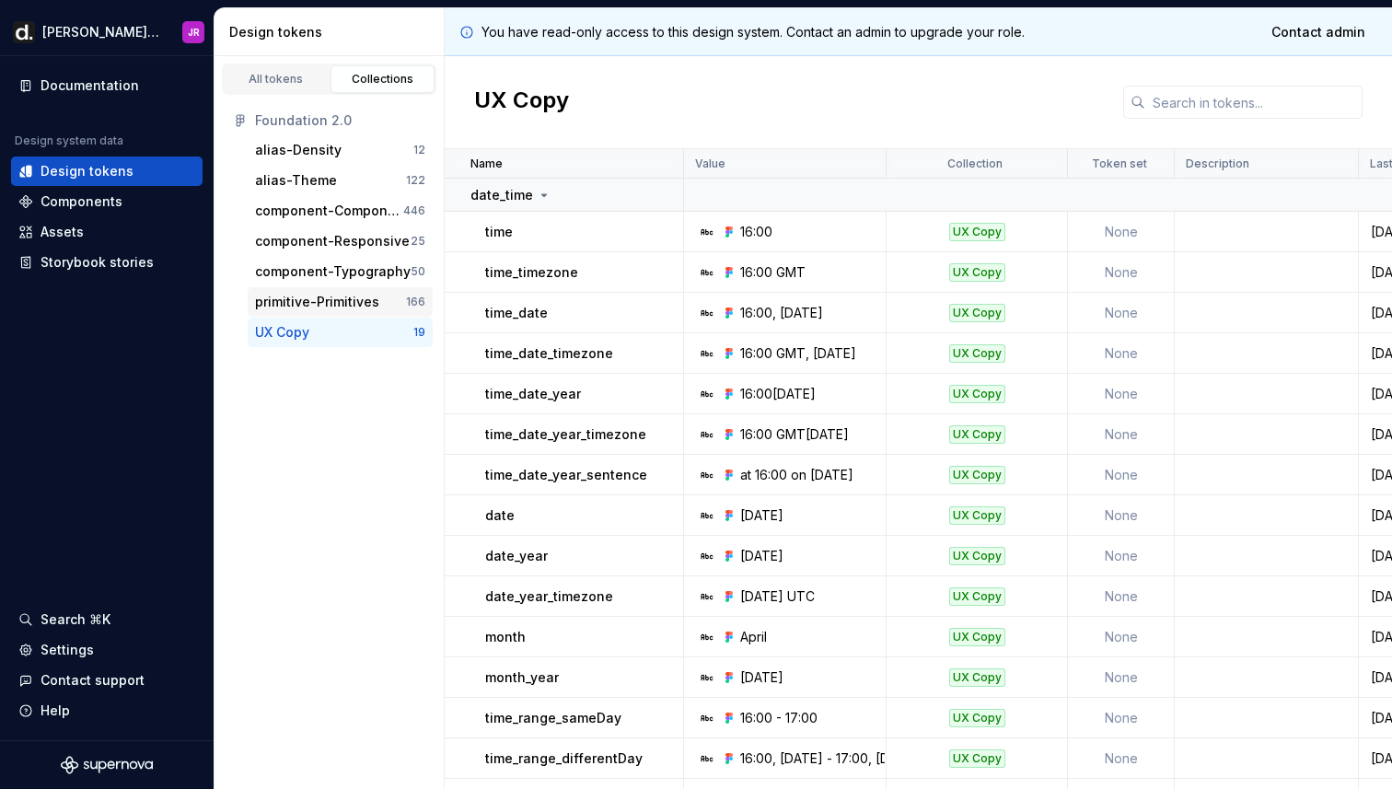
click at [302, 306] on div "primitive-Primitives" at bounding box center [317, 302] width 124 height 18
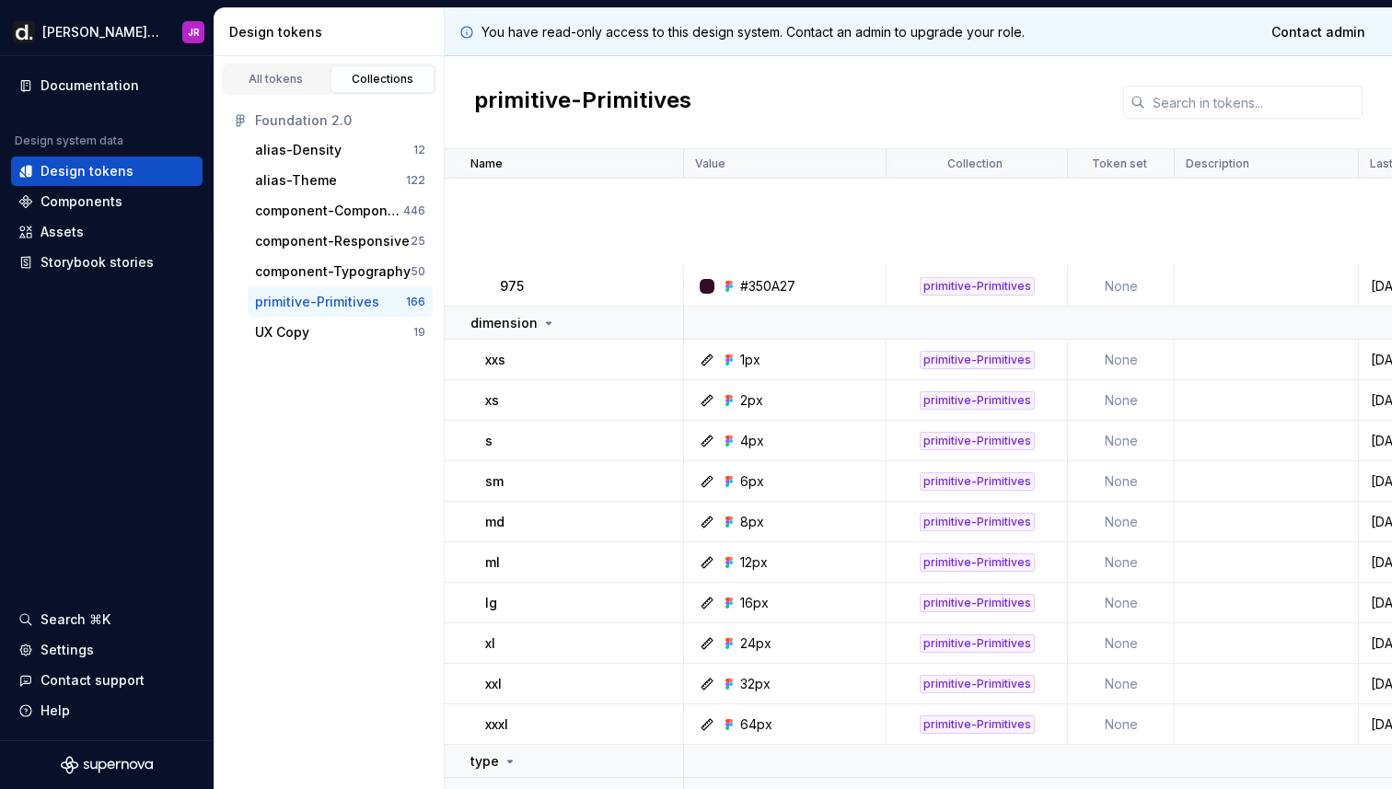
scroll to position [6656, 0]
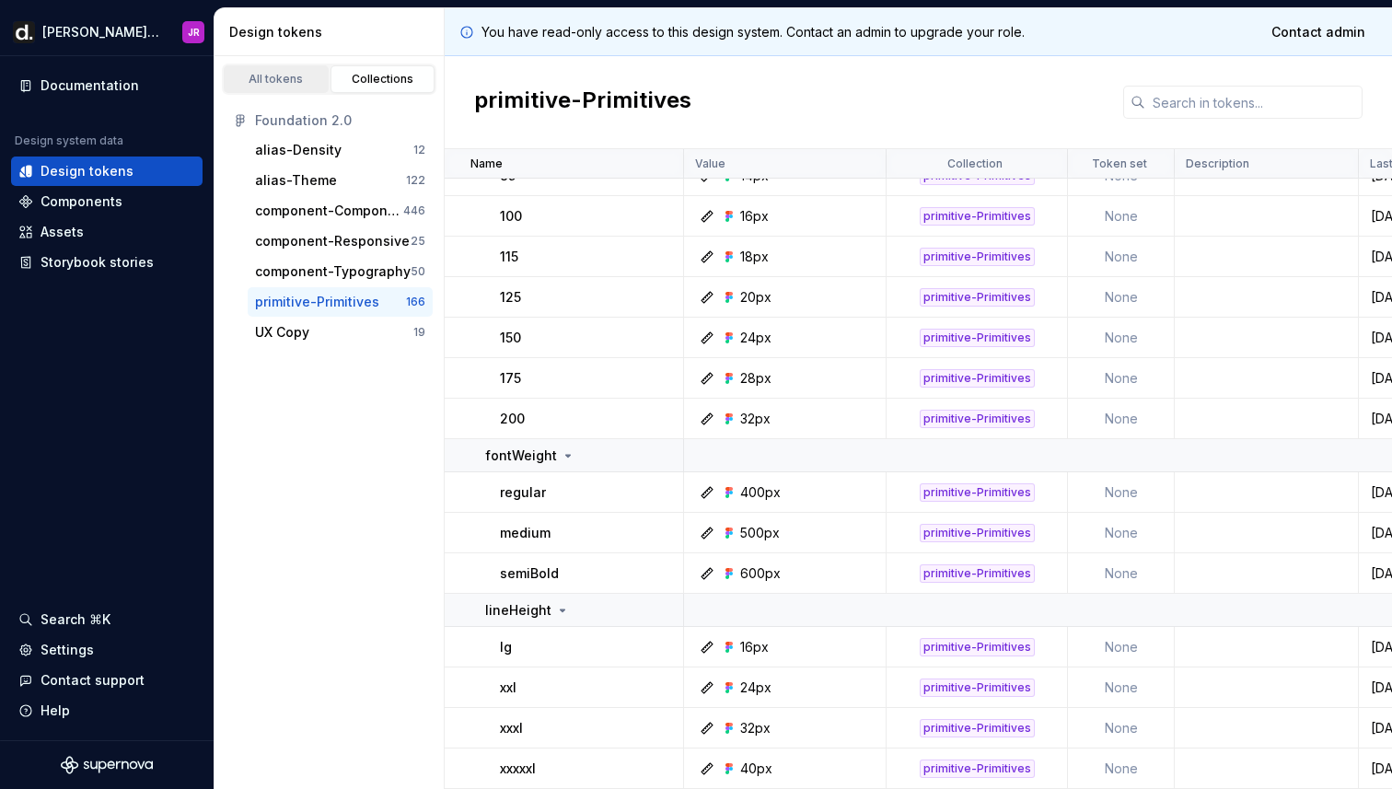
click at [272, 85] on div "All tokens" at bounding box center [276, 79] width 92 height 15
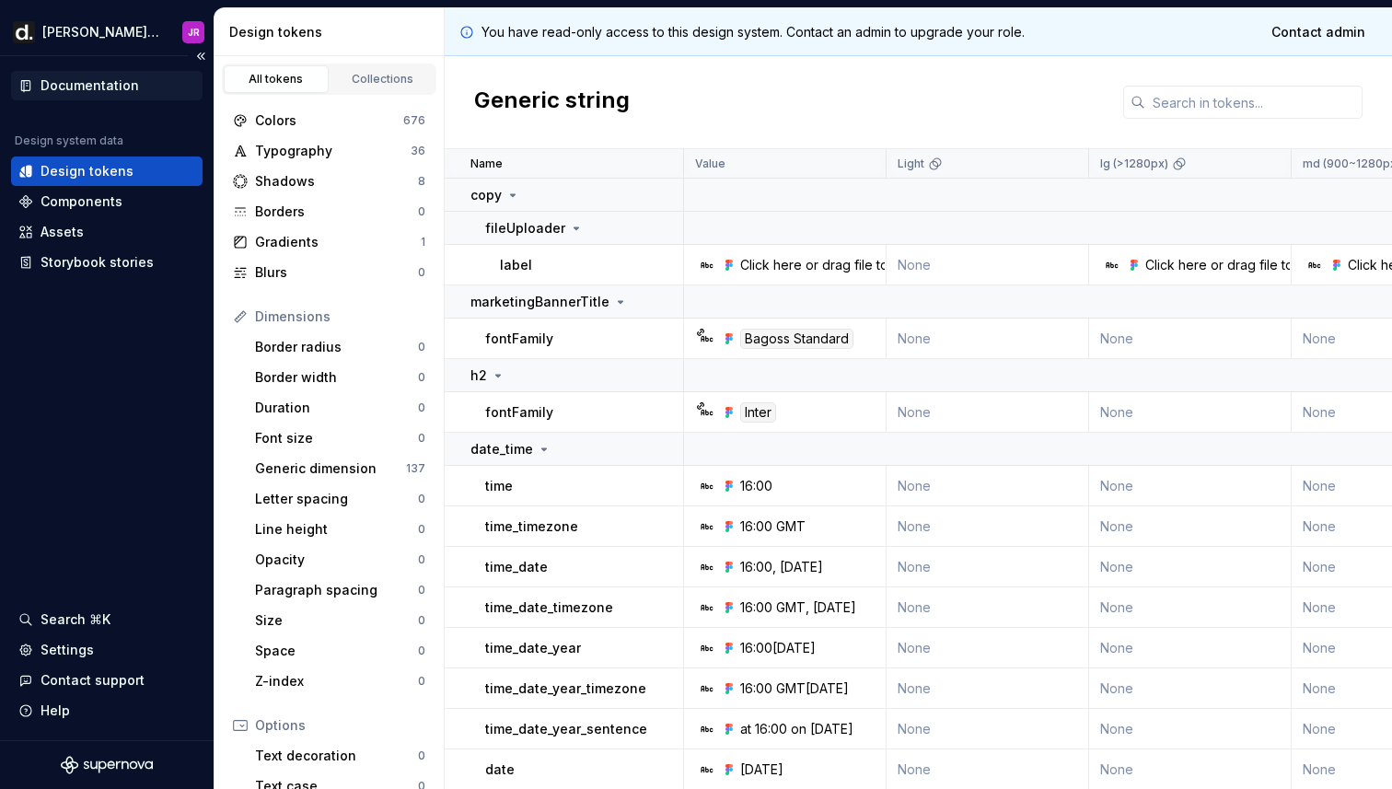
click at [89, 89] on div "Documentation" at bounding box center [90, 85] width 99 height 18
